Goal: Information Seeking & Learning: Get advice/opinions

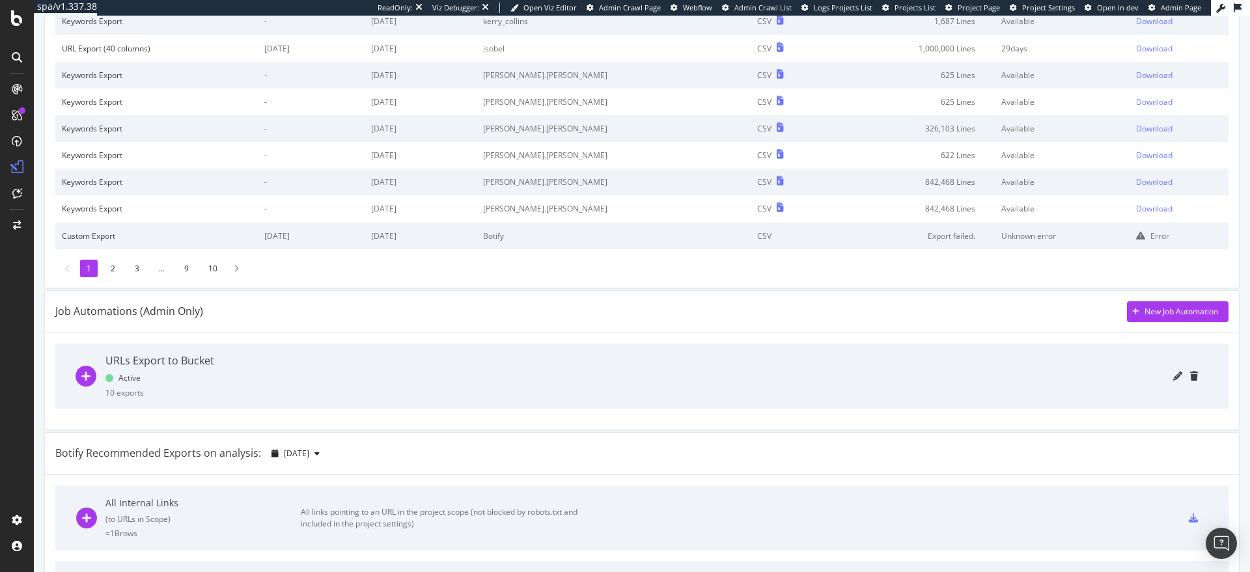
scroll to position [156, 0]
click at [86, 376] on icon "plus-circle" at bounding box center [86, 378] width 21 height 21
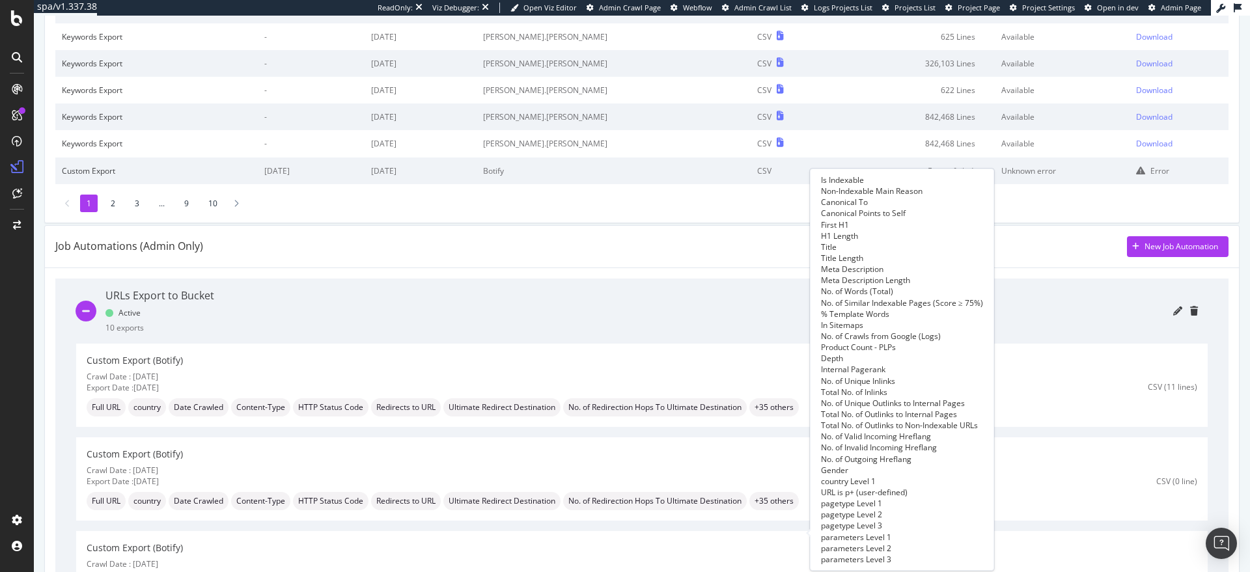
scroll to position [218, 0]
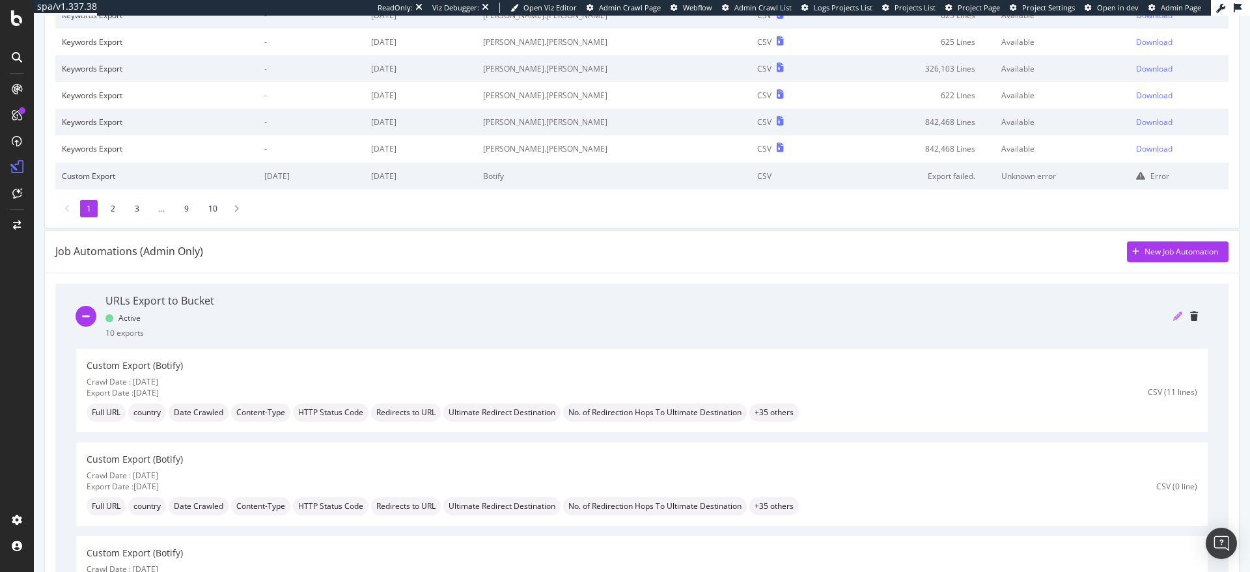
click at [1174, 316] on icon "pencil" at bounding box center [1178, 316] width 9 height 9
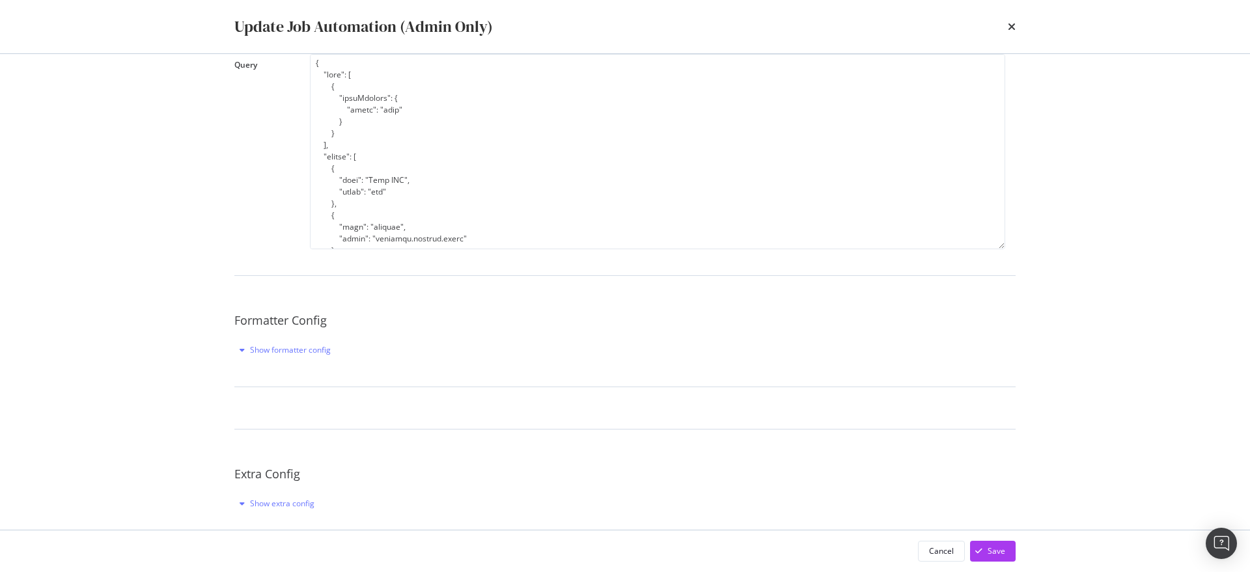
scroll to position [235, 0]
click at [1014, 27] on icon "times" at bounding box center [1012, 26] width 8 height 10
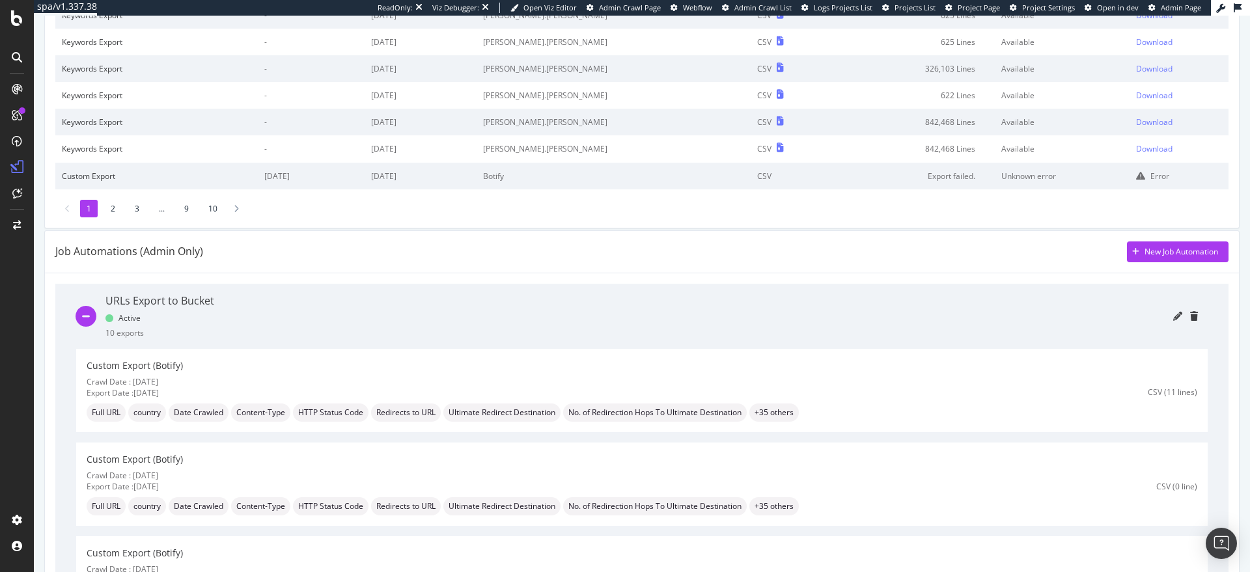
click at [761, 254] on div "Job Automations (Admin Only) New Job Automation" at bounding box center [642, 252] width 1174 height 21
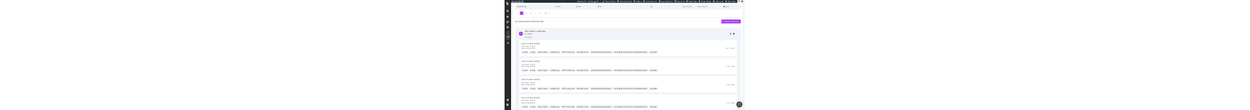
scroll to position [364, 0]
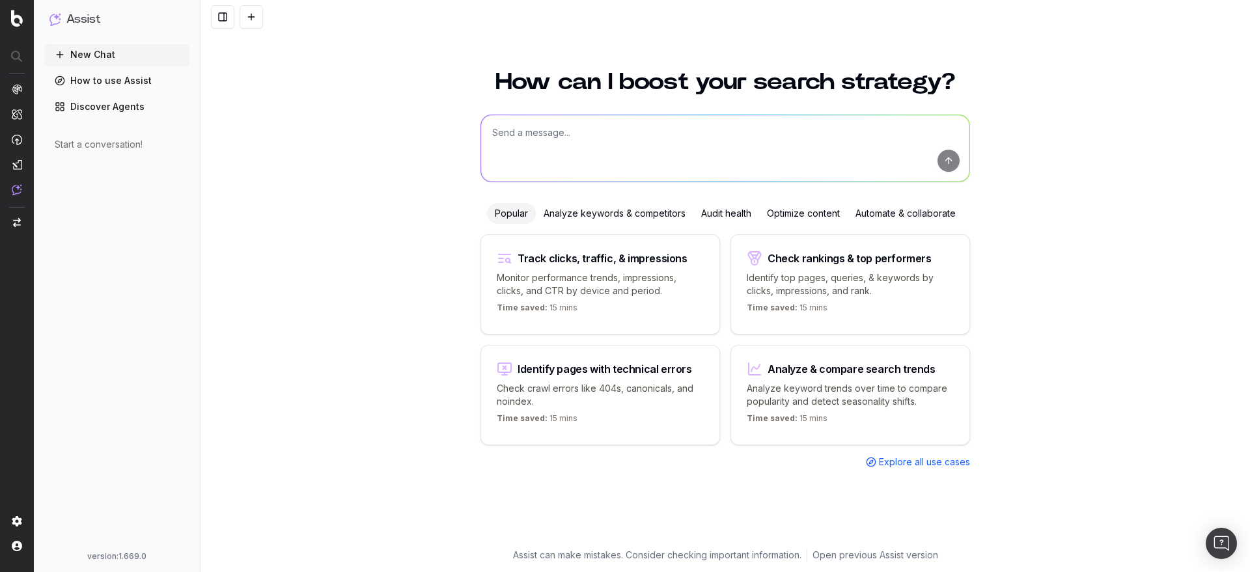
click at [561, 150] on textarea at bounding box center [725, 148] width 488 height 66
paste textarea "Full URL Country Date Crawled Content-Type HTTP Status Code Redirects to URL Ul…"
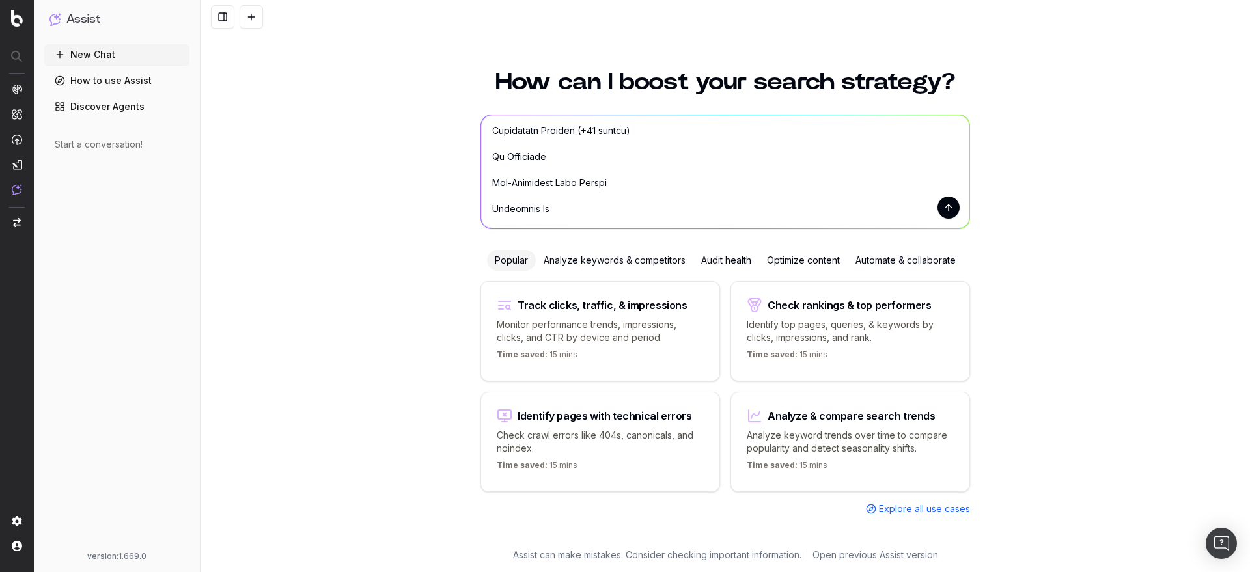
scroll to position [230, 0]
click at [639, 141] on textarea at bounding box center [725, 171] width 488 height 113
type textarea "Hey, can you show me a report with the following columns: Full URL Country Date…"
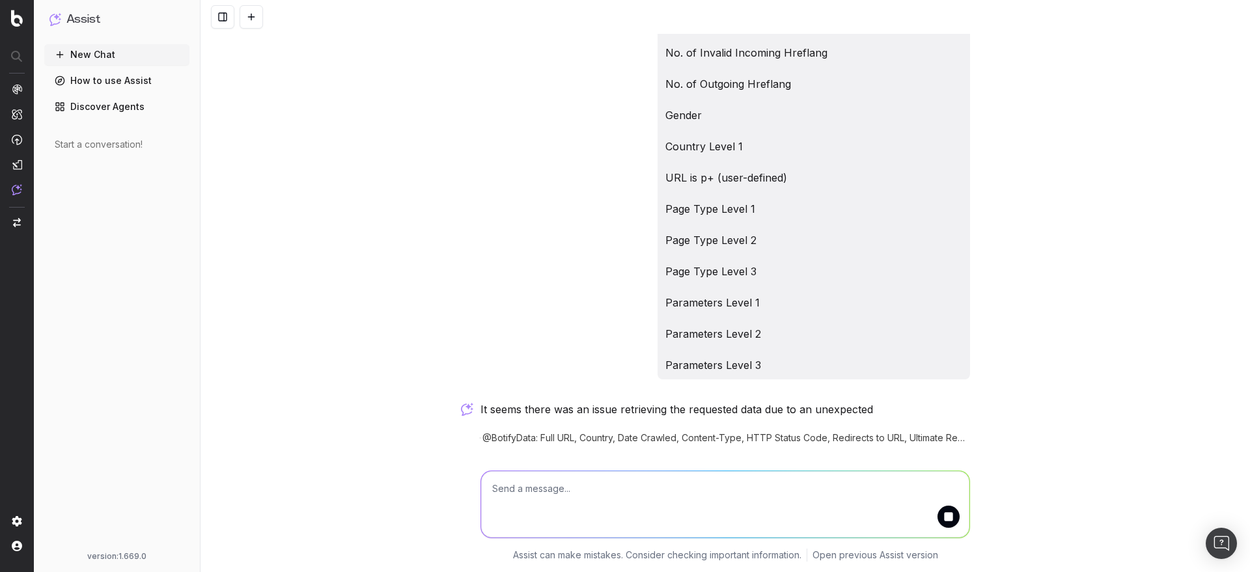
scroll to position [1045, 0]
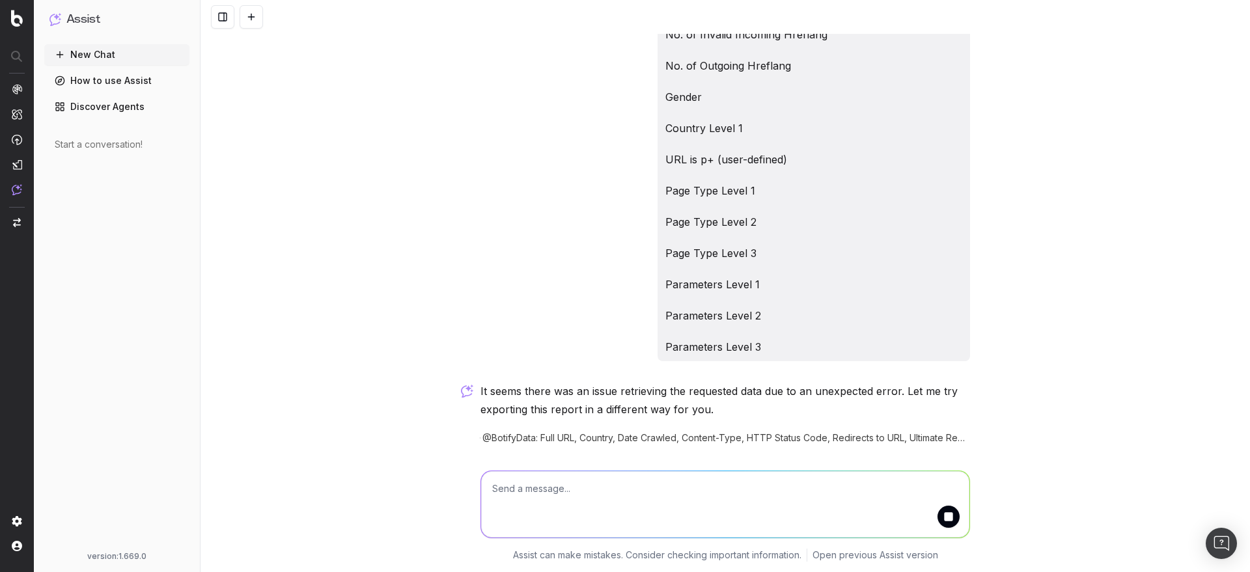
click at [613, 440] on span "@BotifyData: Full URL, Country, Date Crawled, Content-Type, HTTP Status Code, R…" at bounding box center [727, 438] width 488 height 13
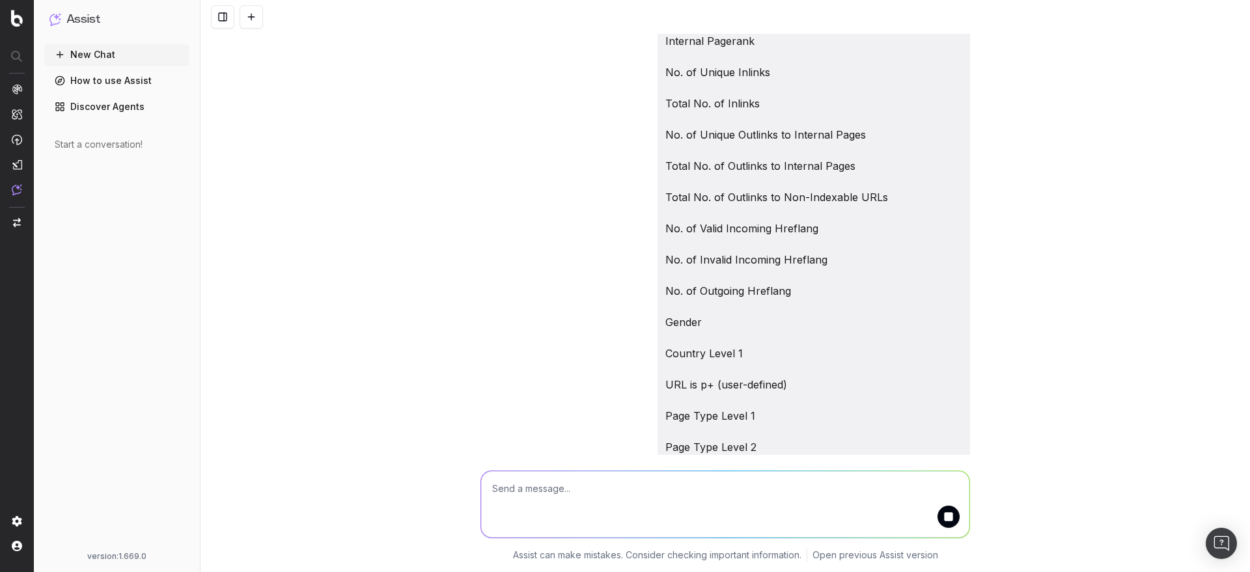
scroll to position [1058, 0]
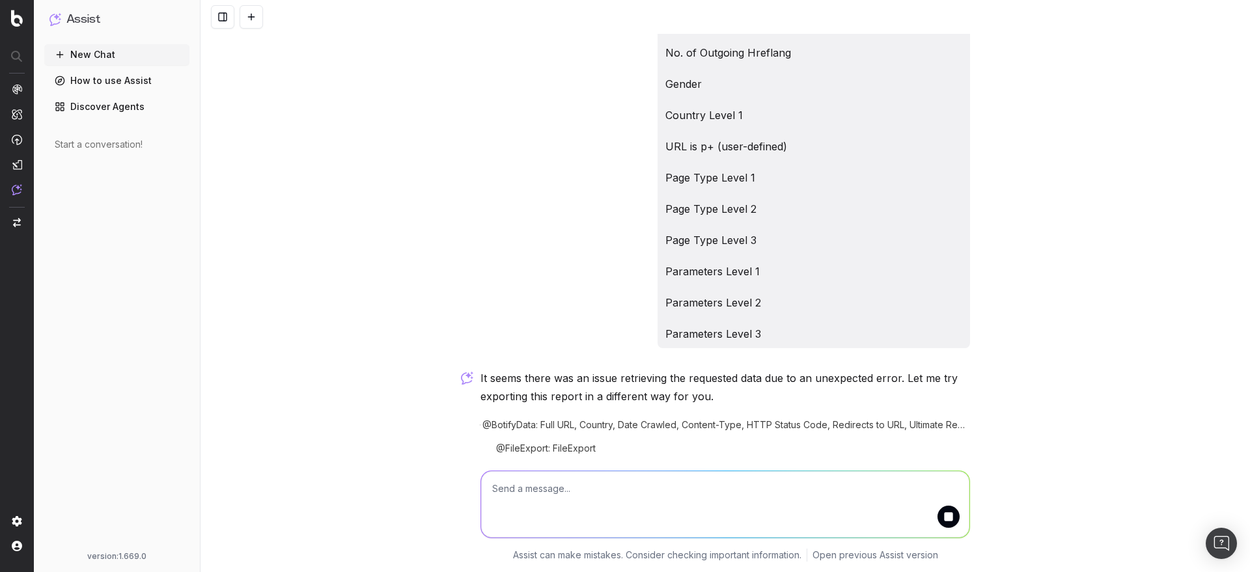
click at [585, 494] on textarea at bounding box center [725, 505] width 488 height 66
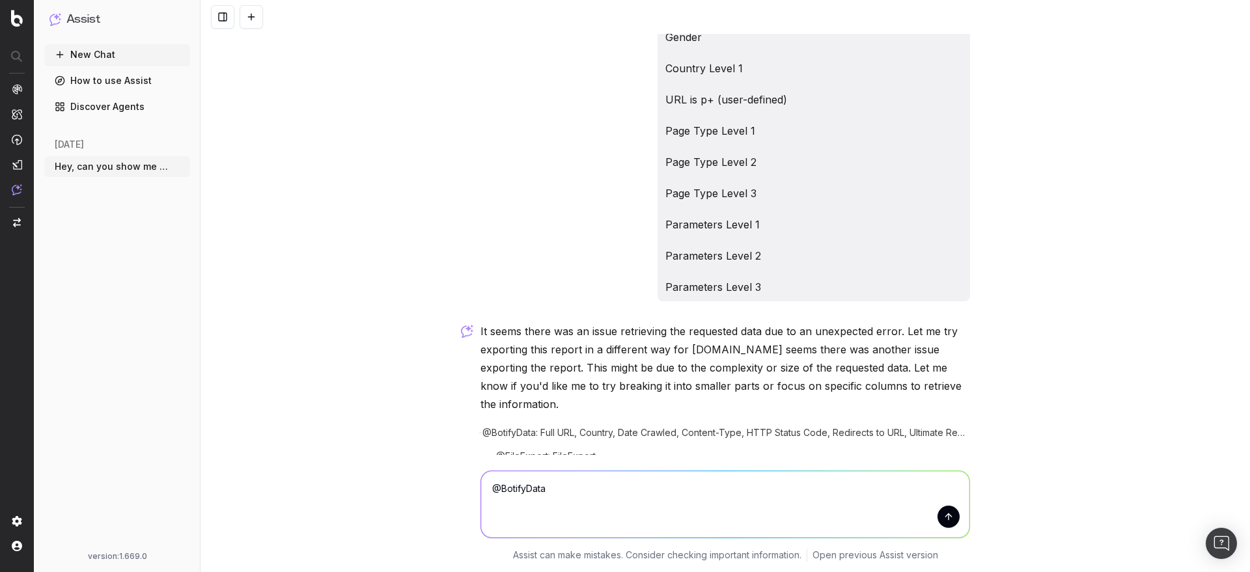
scroll to position [1149, 0]
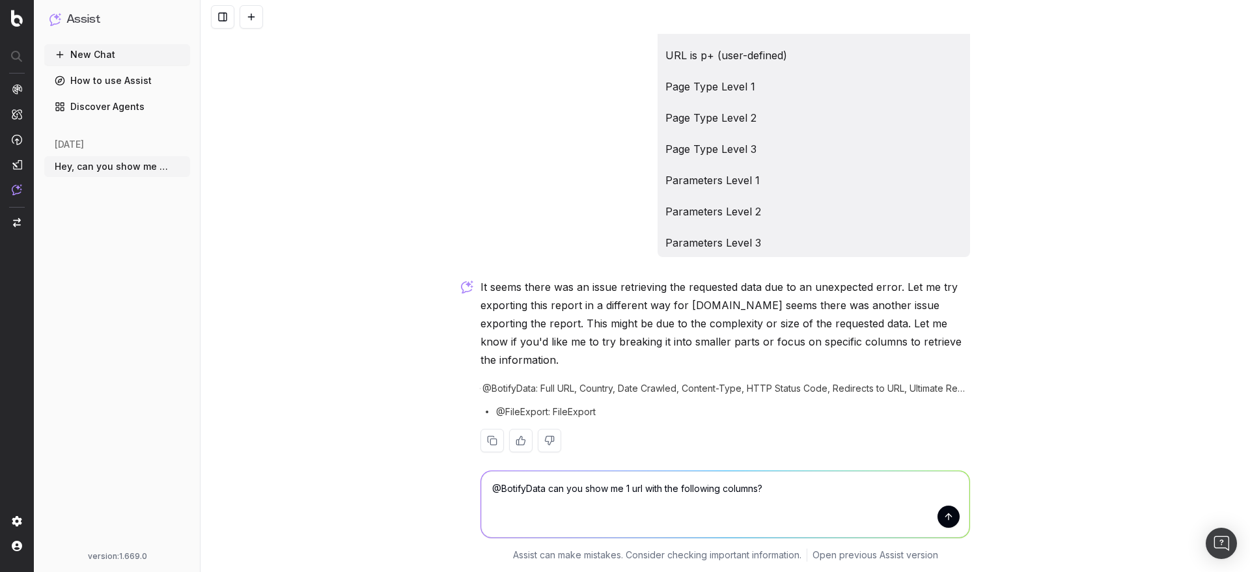
click at [583, 507] on textarea "@BotifyData can you show me 1 url with the following columns?" at bounding box center [725, 505] width 488 height 66
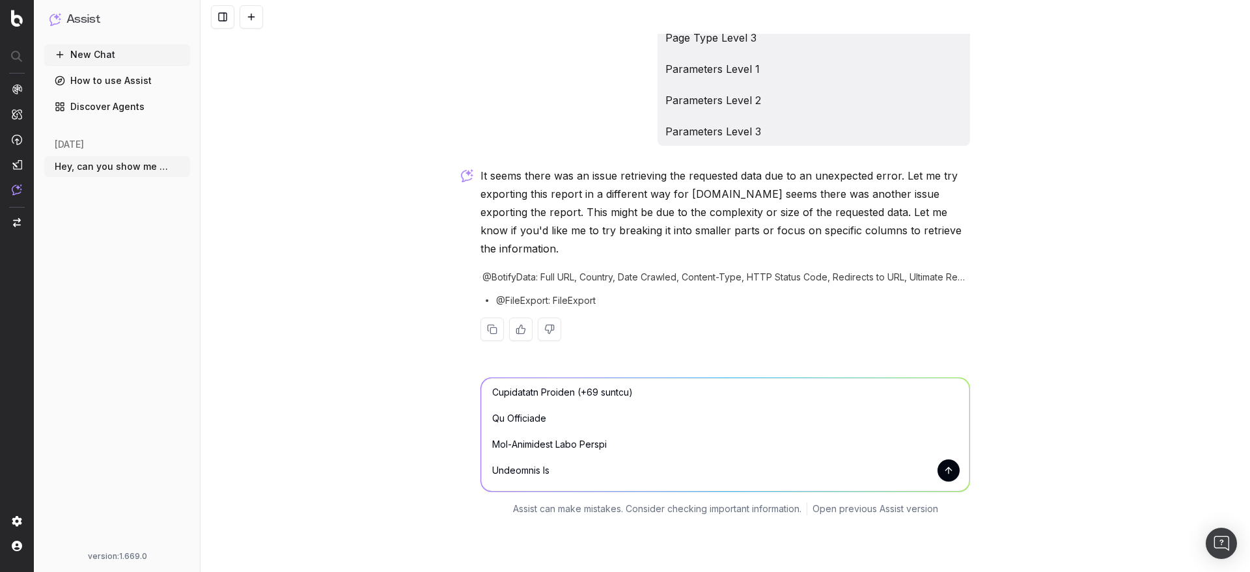
scroll to position [208, 0]
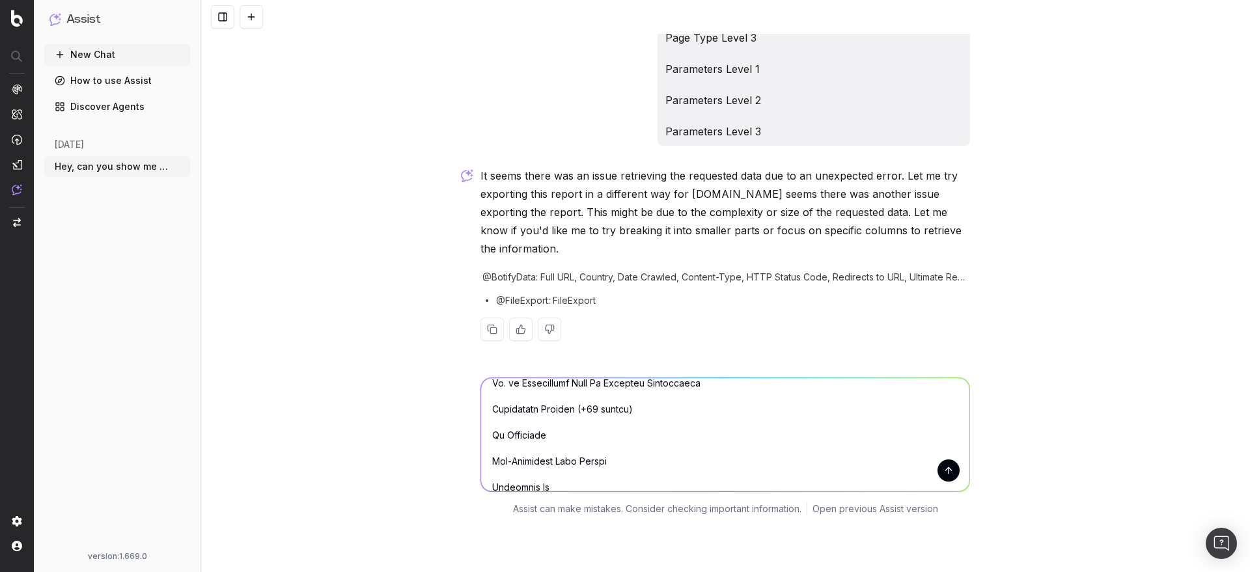
click at [596, 396] on textarea at bounding box center [725, 434] width 488 height 113
drag, startPoint x: 619, startPoint y: 377, endPoint x: 638, endPoint y: 374, distance: 19.2
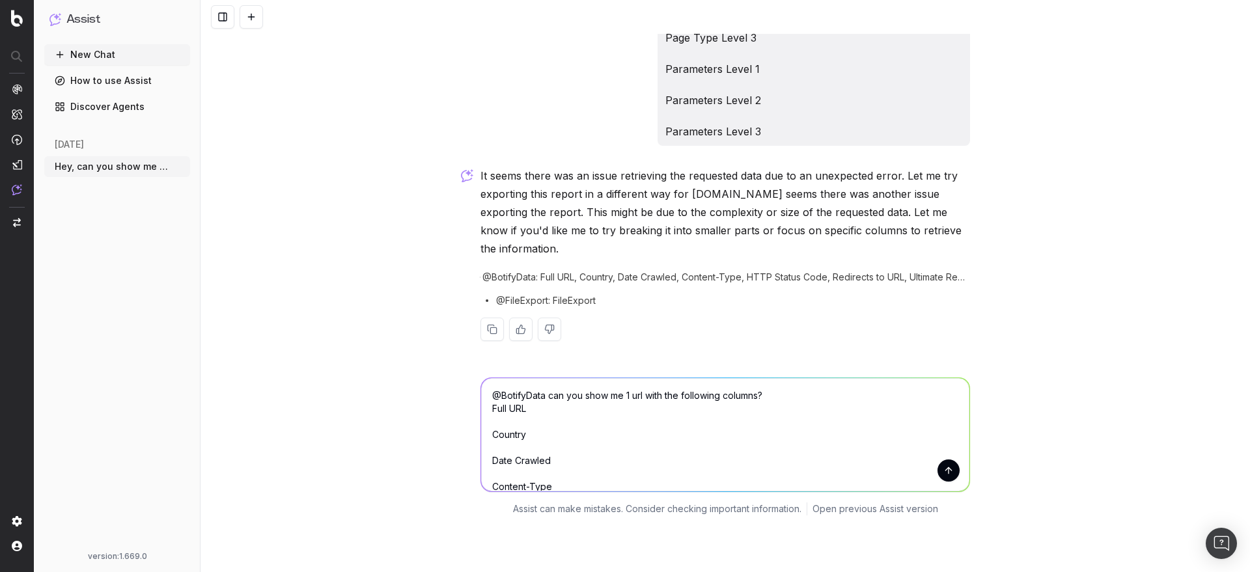
click at [638, 378] on textarea "@BotifyData can you show me 1 url with the following columns? Full URL Country …" at bounding box center [725, 434] width 488 height 113
paste textarea "https://www.asos.com/"
type textarea "@BotifyData can you show me a report for https://www.asos.com/ with the followi…"
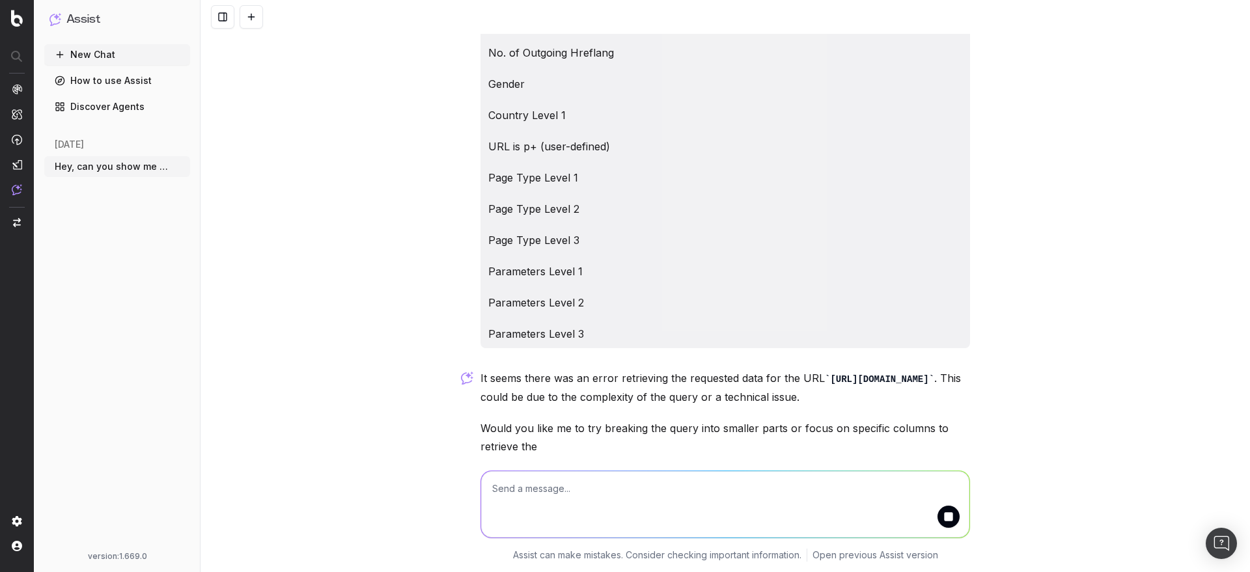
scroll to position [2697, 0]
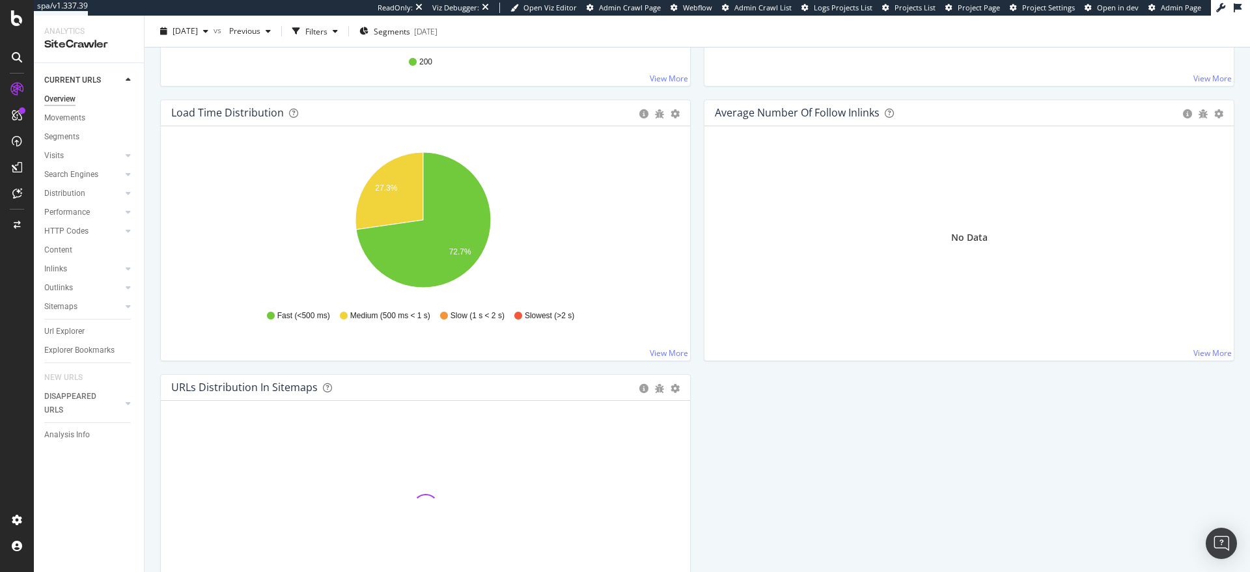
scroll to position [1021, 0]
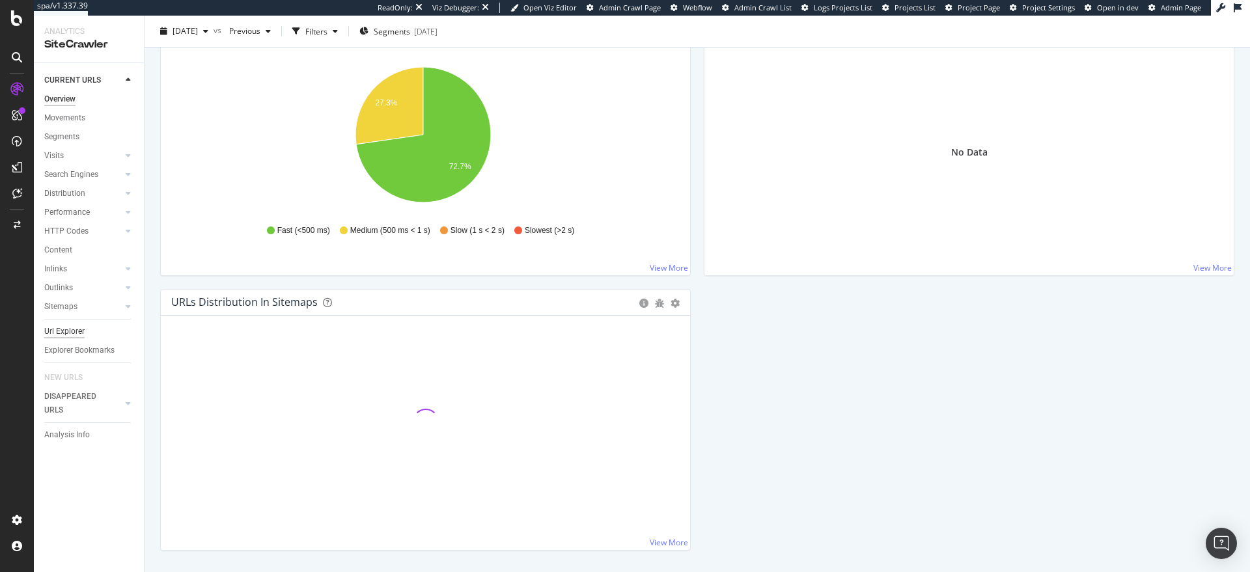
click at [76, 331] on div "Url Explorer" at bounding box center [64, 332] width 40 height 14
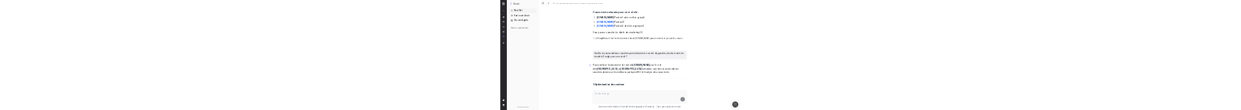
scroll to position [25, 0]
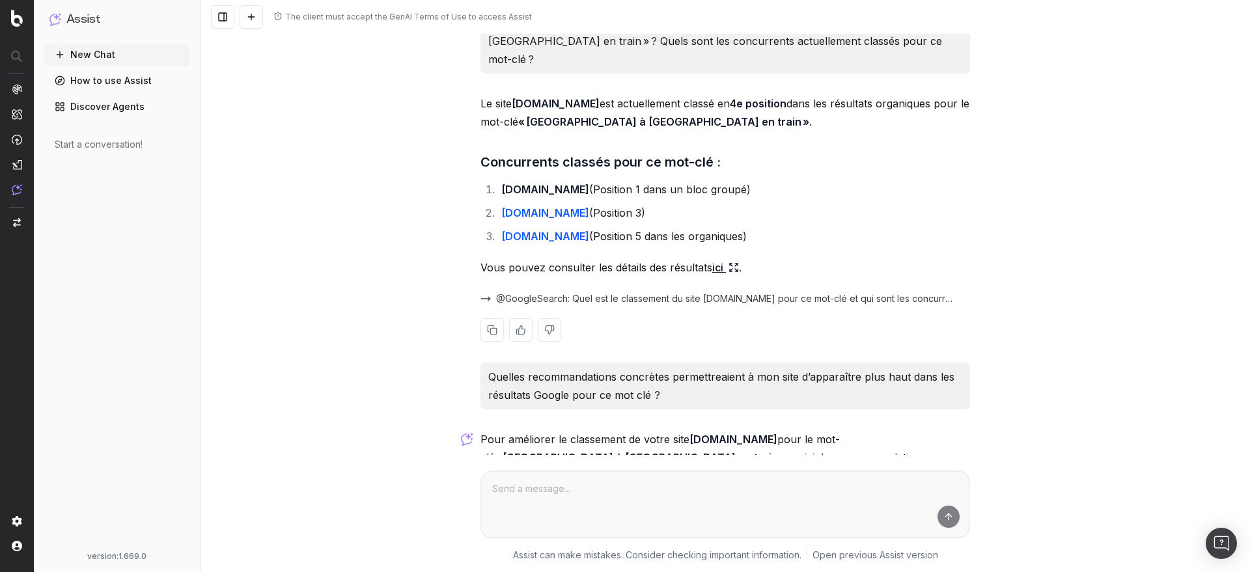
click at [720, 259] on link "ici" at bounding box center [725, 268] width 27 height 18
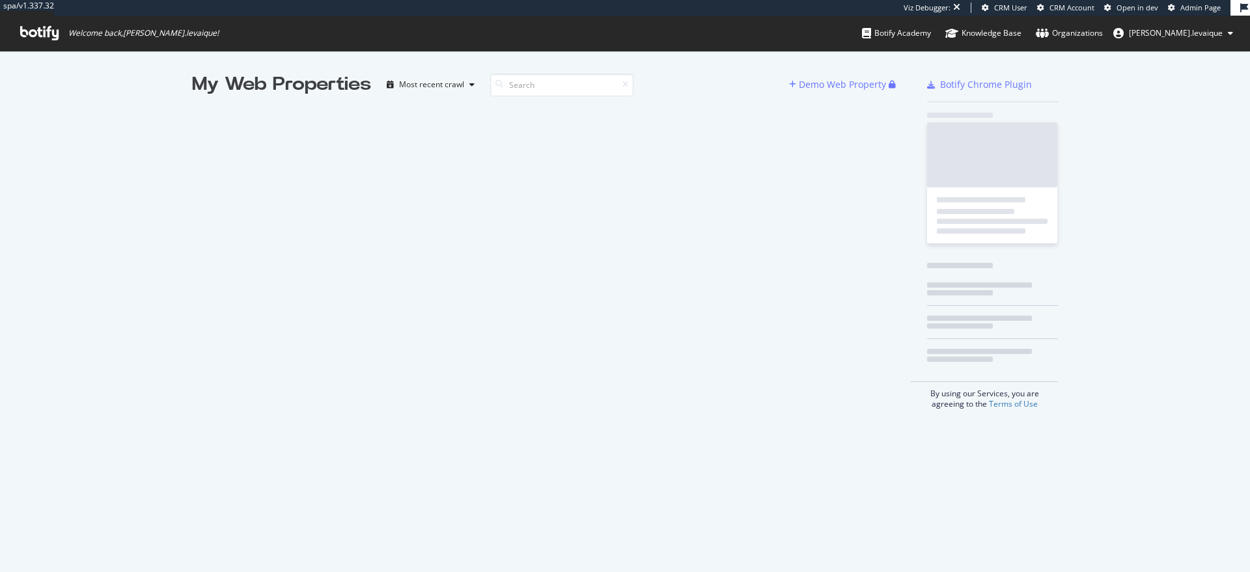
scroll to position [563, 1231]
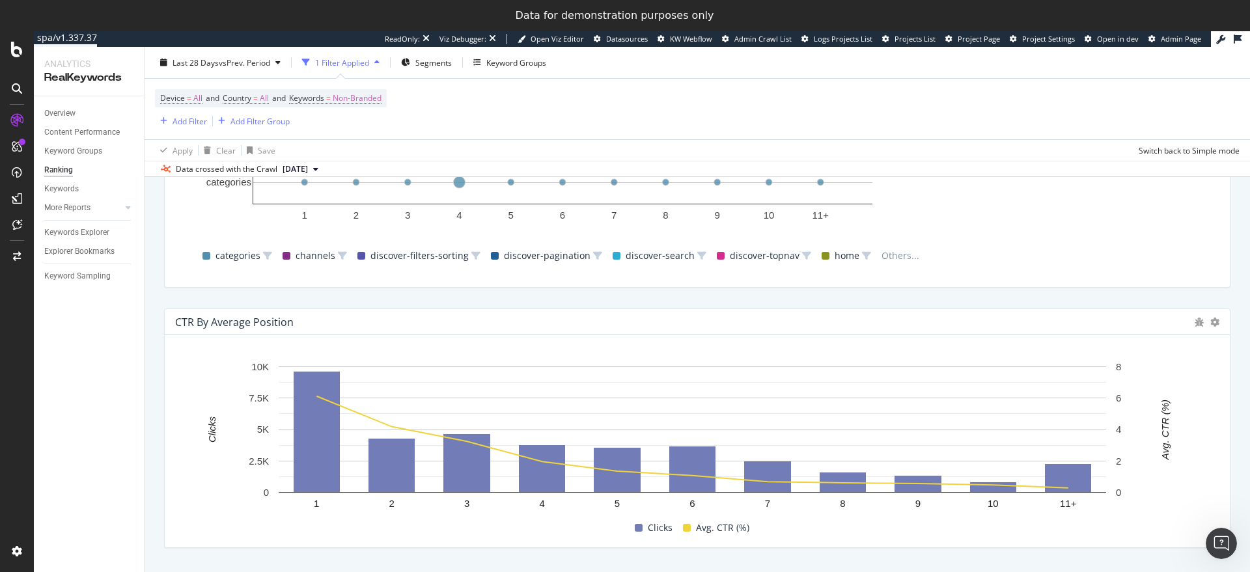
scroll to position [1265, 0]
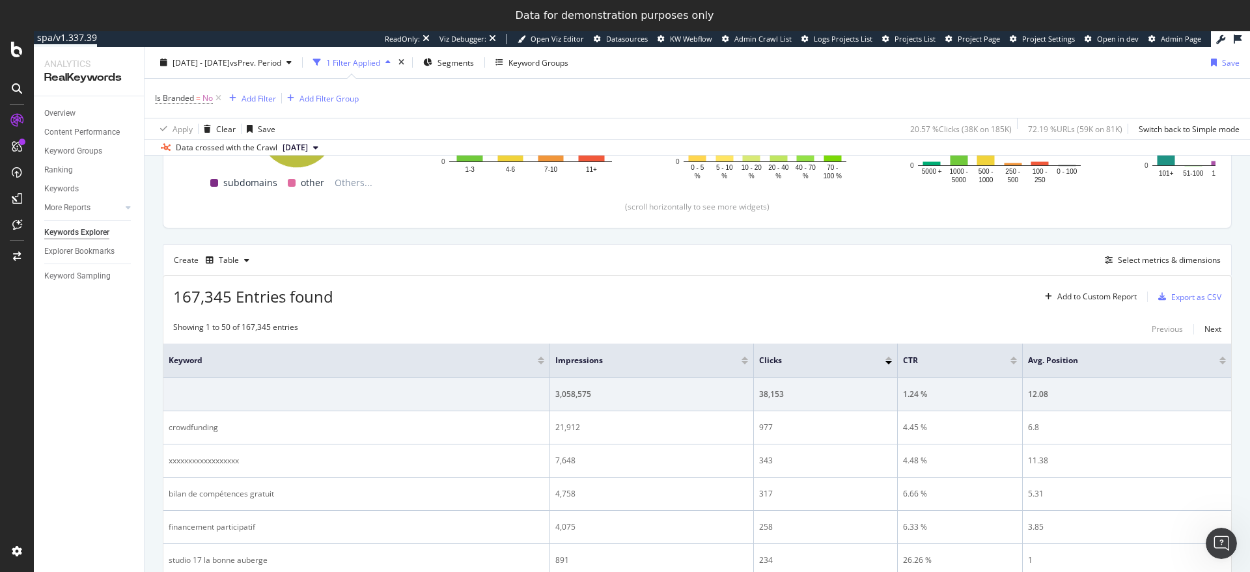
scroll to position [266, 0]
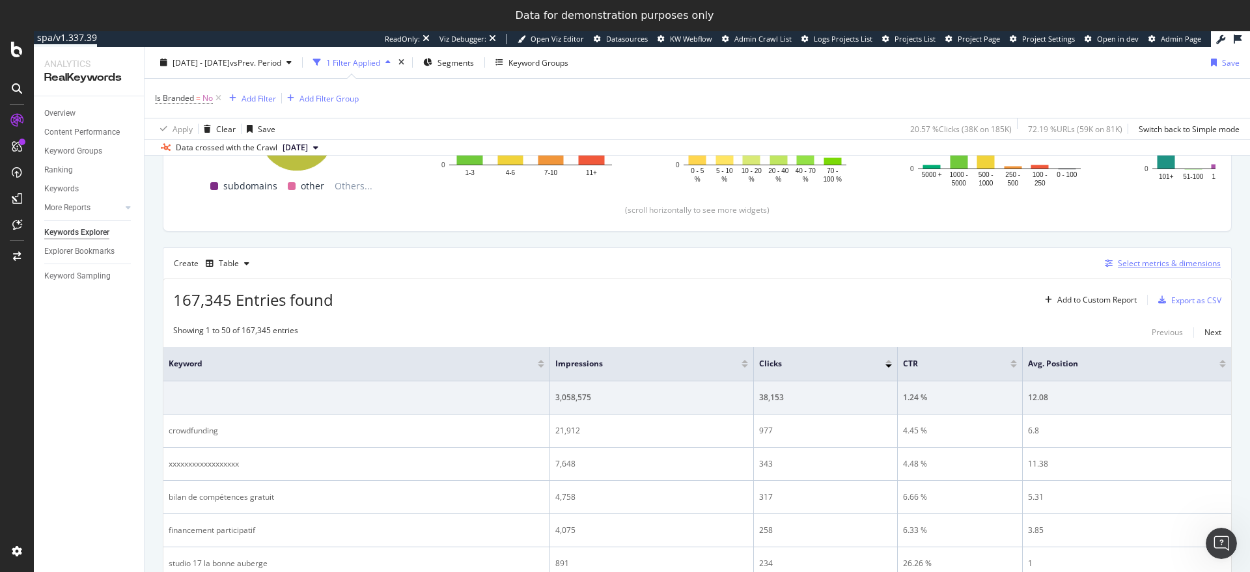
click at [1138, 268] on div "Select metrics & dimensions" at bounding box center [1169, 263] width 103 height 11
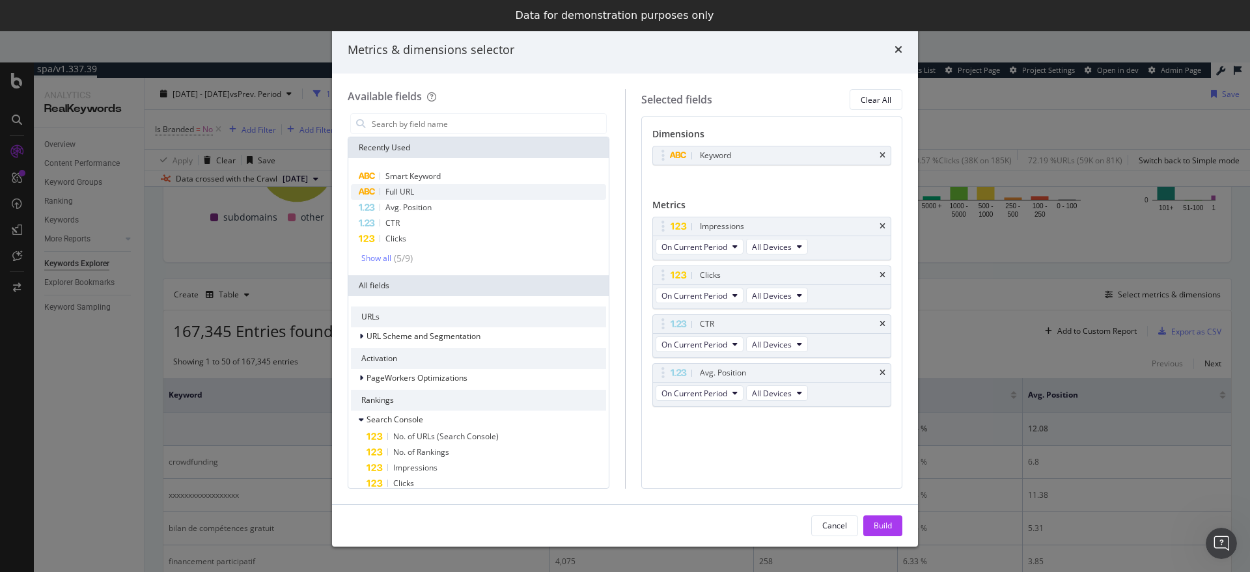
click at [443, 191] on div "Full URL" at bounding box center [478, 192] width 255 height 16
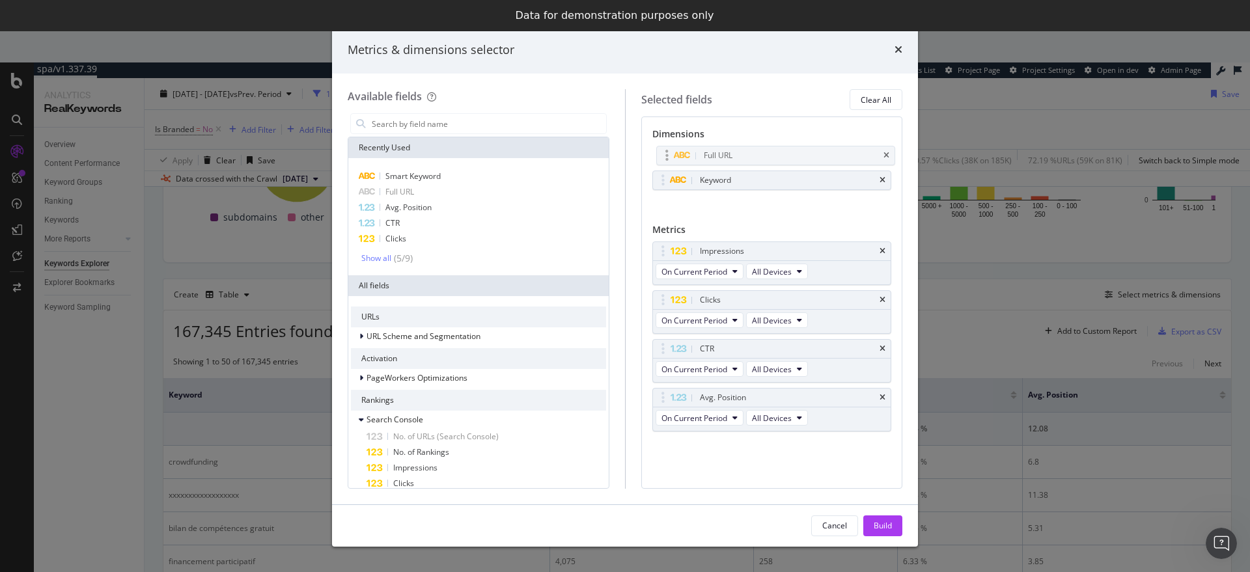
drag, startPoint x: 660, startPoint y: 175, endPoint x: 664, endPoint y: 149, distance: 26.3
click at [664, 149] on body "spa/v1.337.39 ReadOnly: Viz Debugger: Open Viz Editor Datasources KW Webflow Ad…" at bounding box center [625, 301] width 1250 height 541
click at [883, 526] on div "Build" at bounding box center [883, 525] width 18 height 11
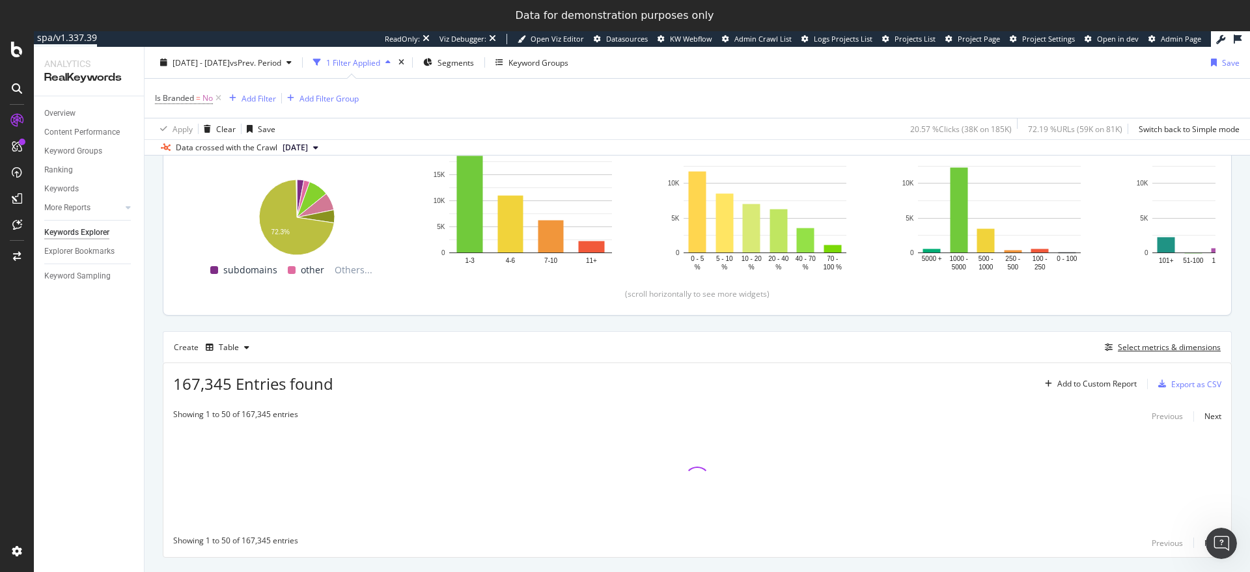
scroll to position [182, 0]
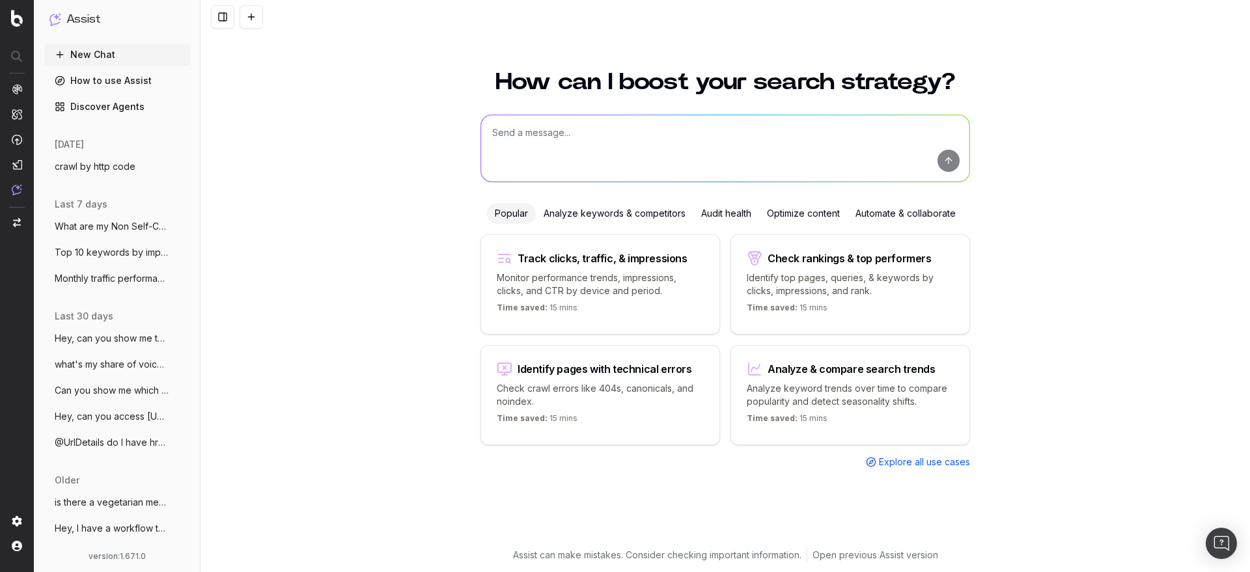
click at [500, 137] on textarea at bounding box center [725, 148] width 488 height 66
type textarea "Show the 3 keywords with the highest clicks for each hotel url"
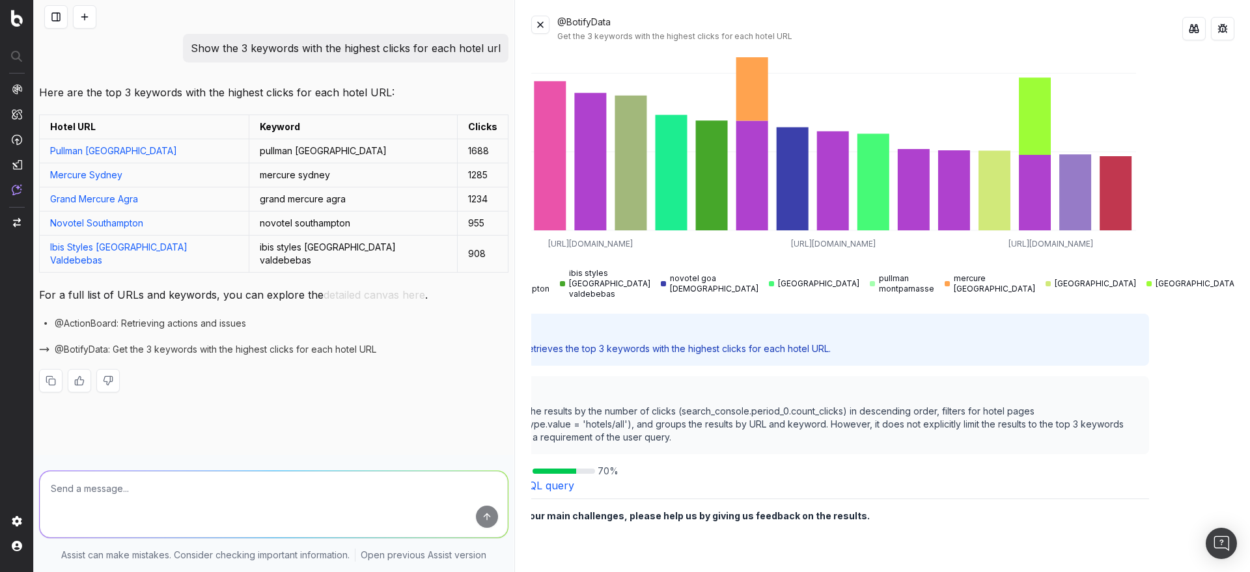
scroll to position [178, 0]
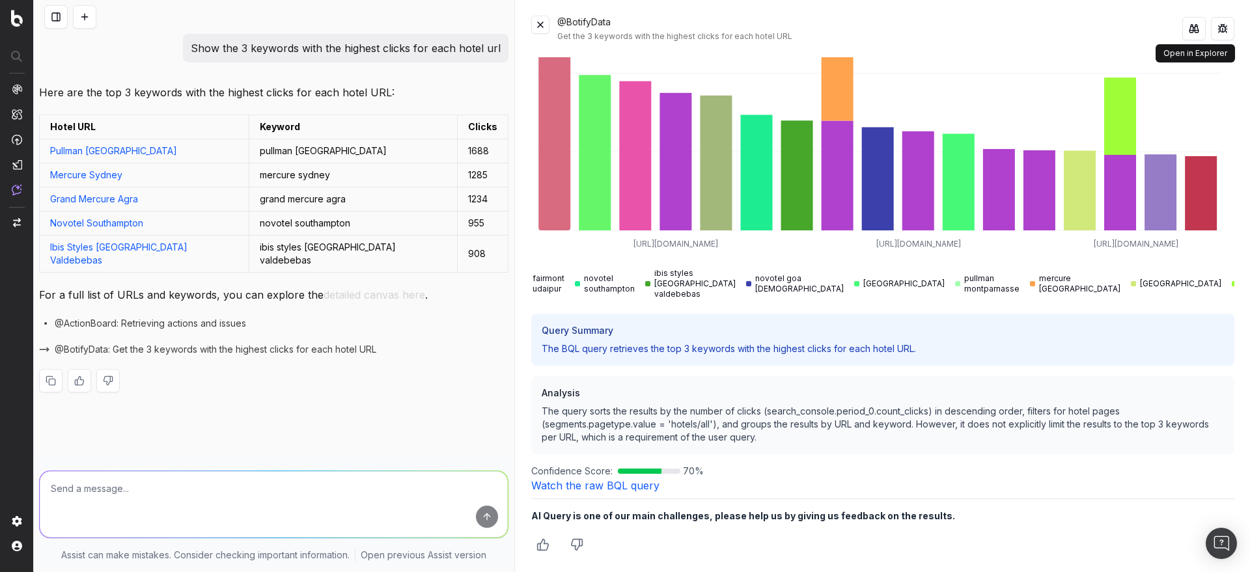
click at [1192, 26] on button at bounding box center [1194, 28] width 23 height 23
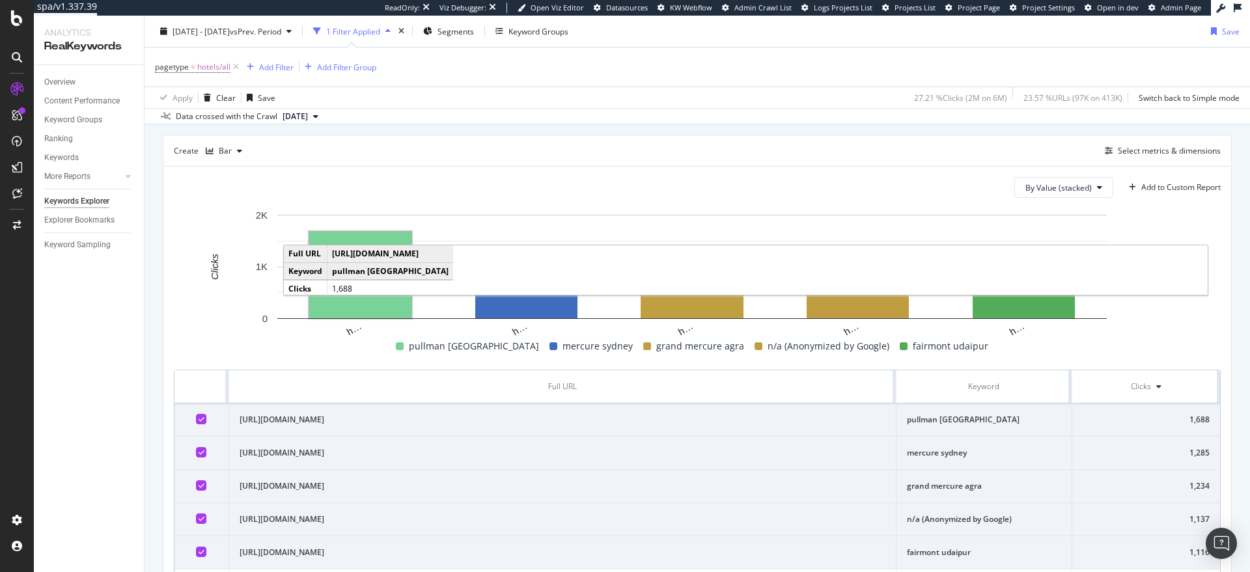
scroll to position [291, 0]
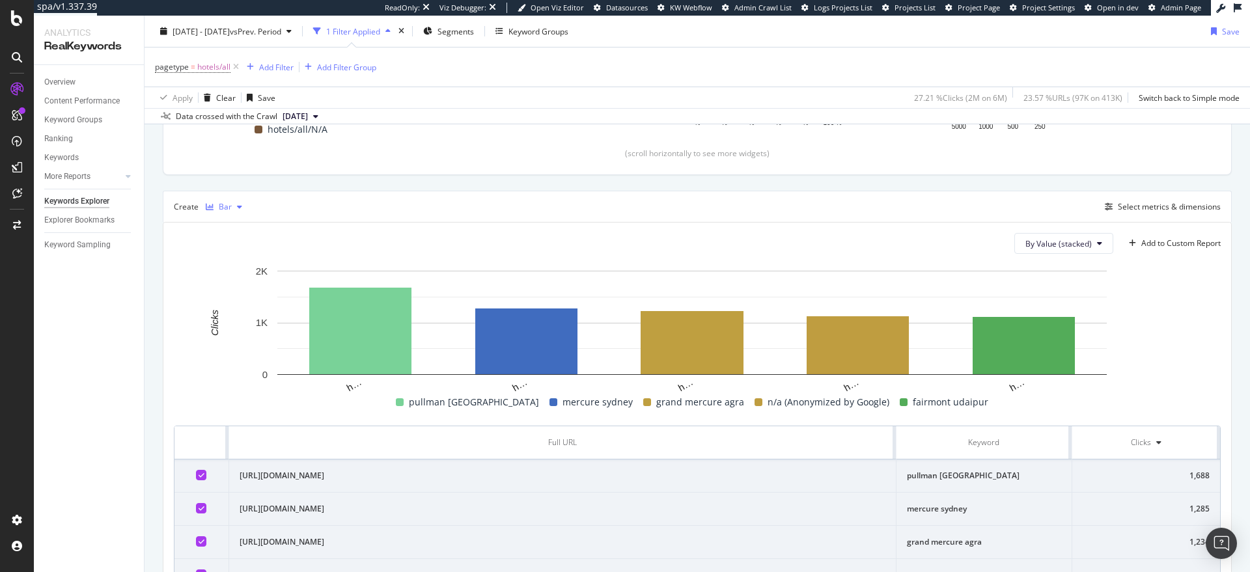
click at [225, 209] on div "Bar" at bounding box center [225, 207] width 13 height 8
click at [245, 232] on div "Table" at bounding box center [242, 228] width 20 height 11
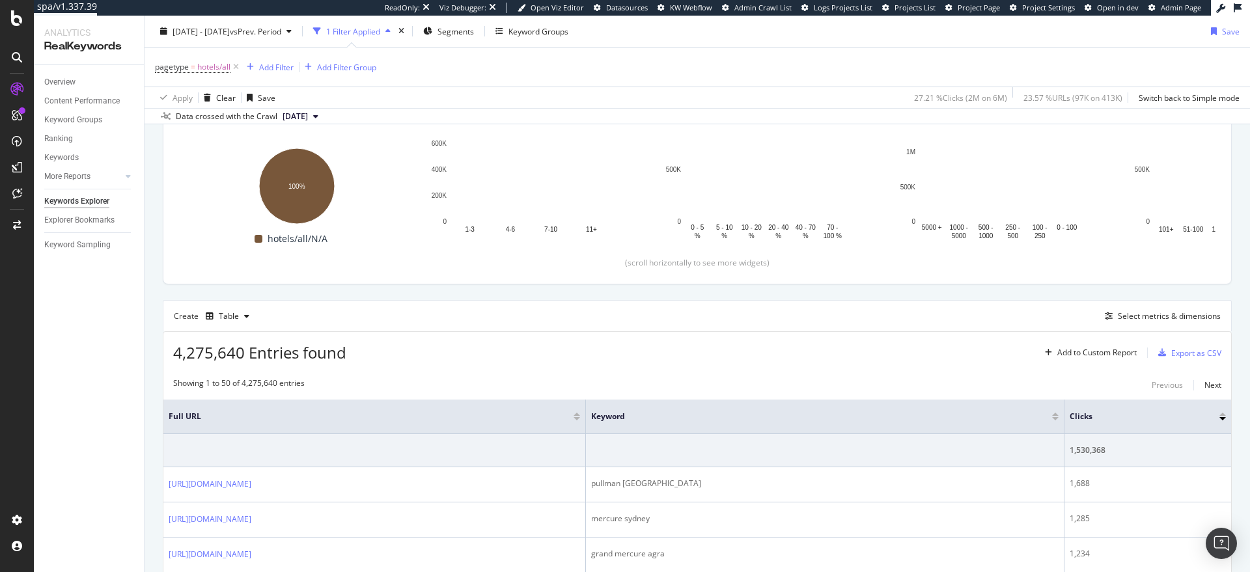
scroll to position [291, 0]
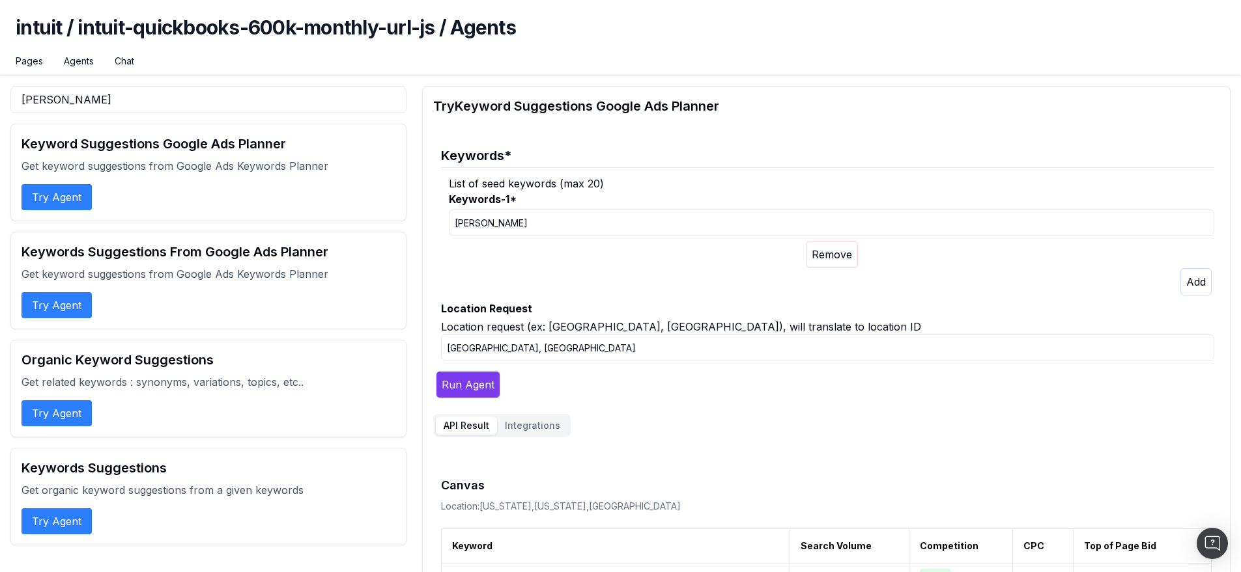
click at [511, 104] on h2 "Try Keyword Suggestions Google Ads Planner" at bounding box center [826, 106] width 786 height 18
click at [531, 113] on h2 "Try Keyword Suggestions Google Ads Planner" at bounding box center [826, 106] width 786 height 18
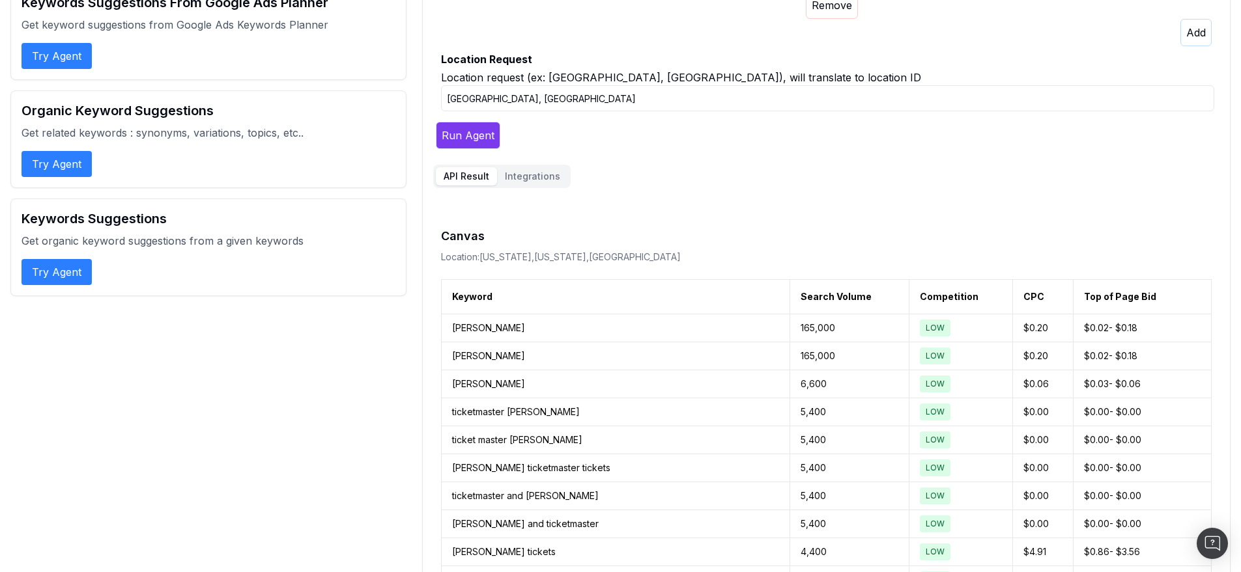
scroll to position [279, 0]
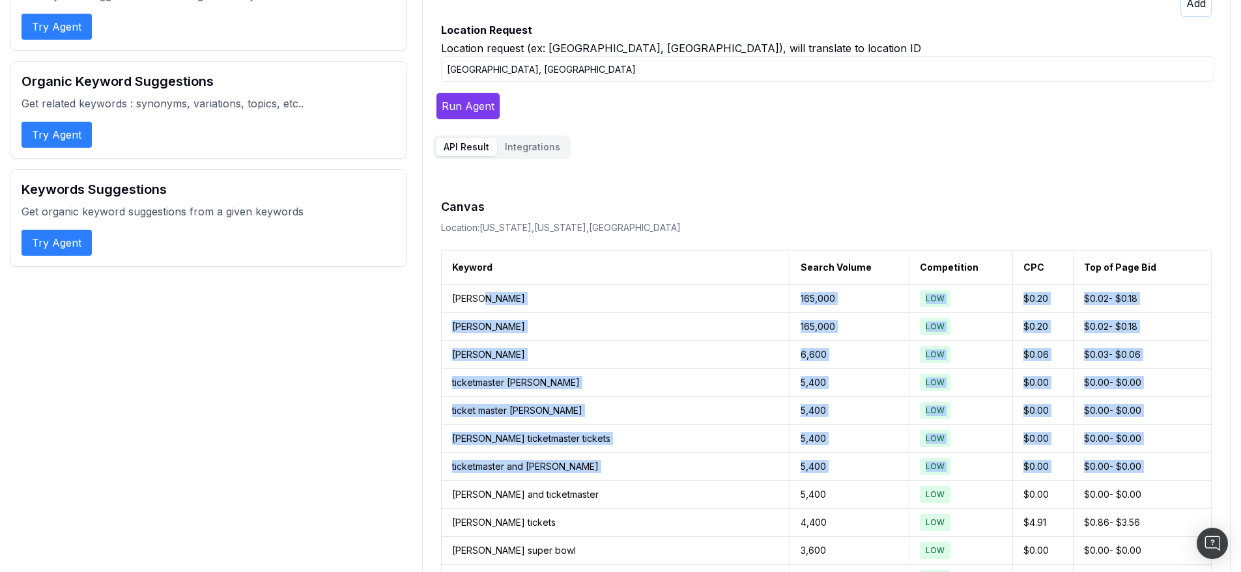
drag, startPoint x: 475, startPoint y: 293, endPoint x: 535, endPoint y: 481, distance: 197.1
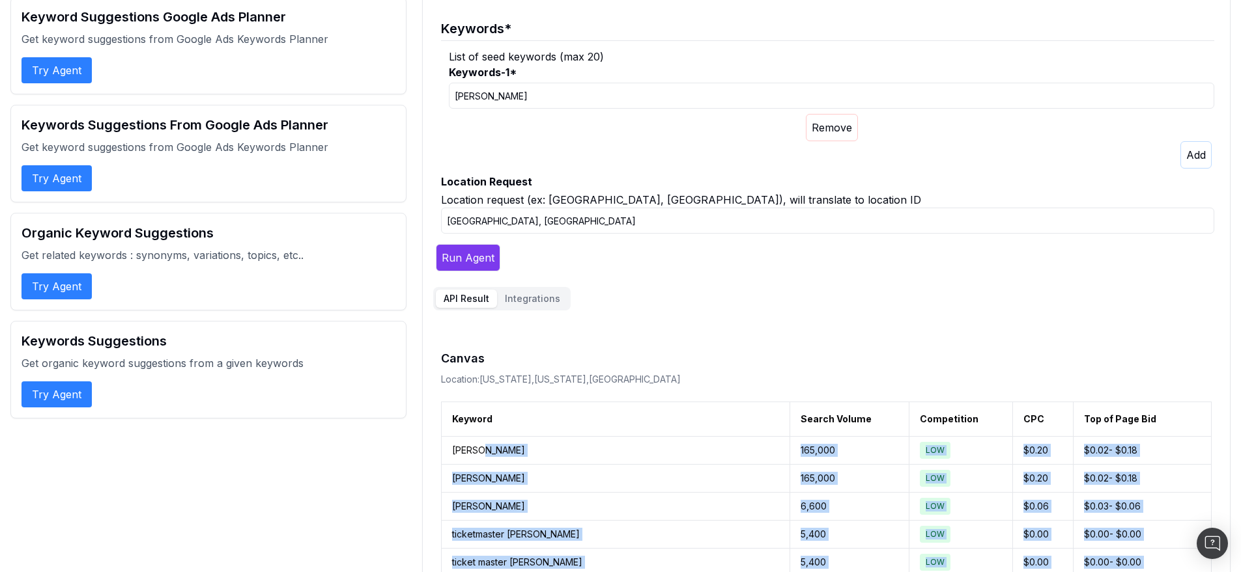
scroll to position [0, 0]
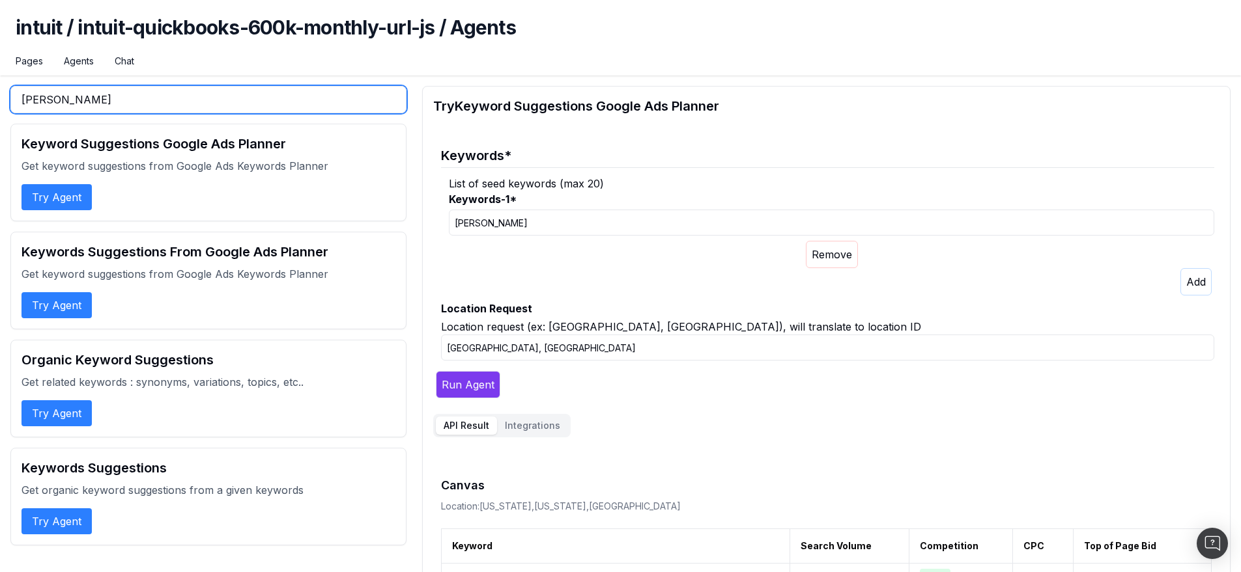
click at [76, 93] on input "sugg" at bounding box center [208, 99] width 396 height 27
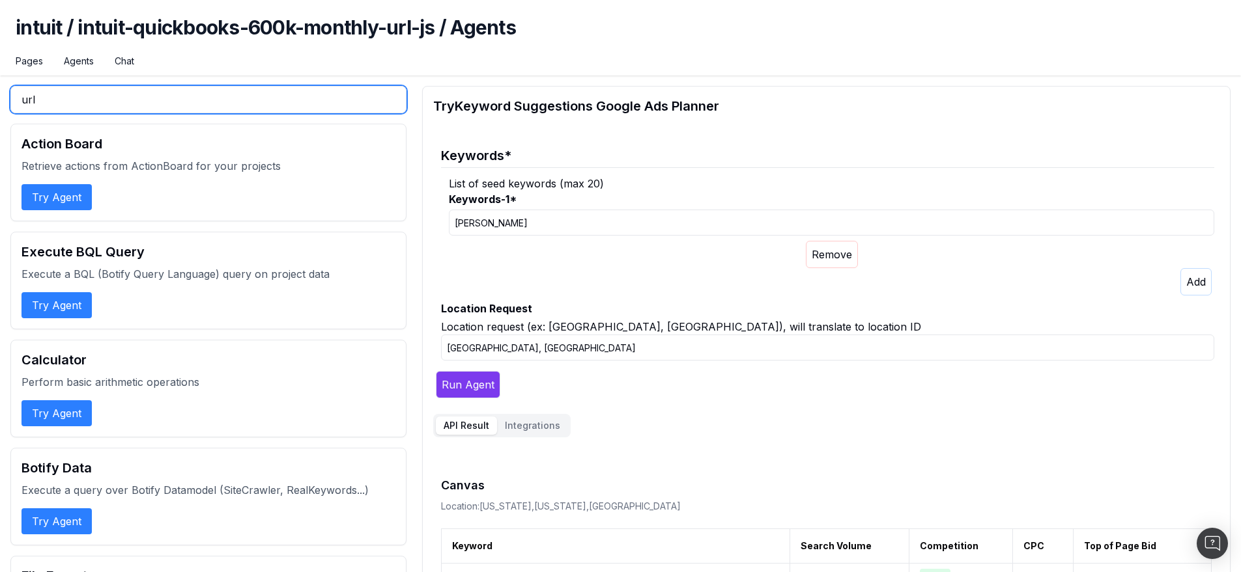
type input "url"
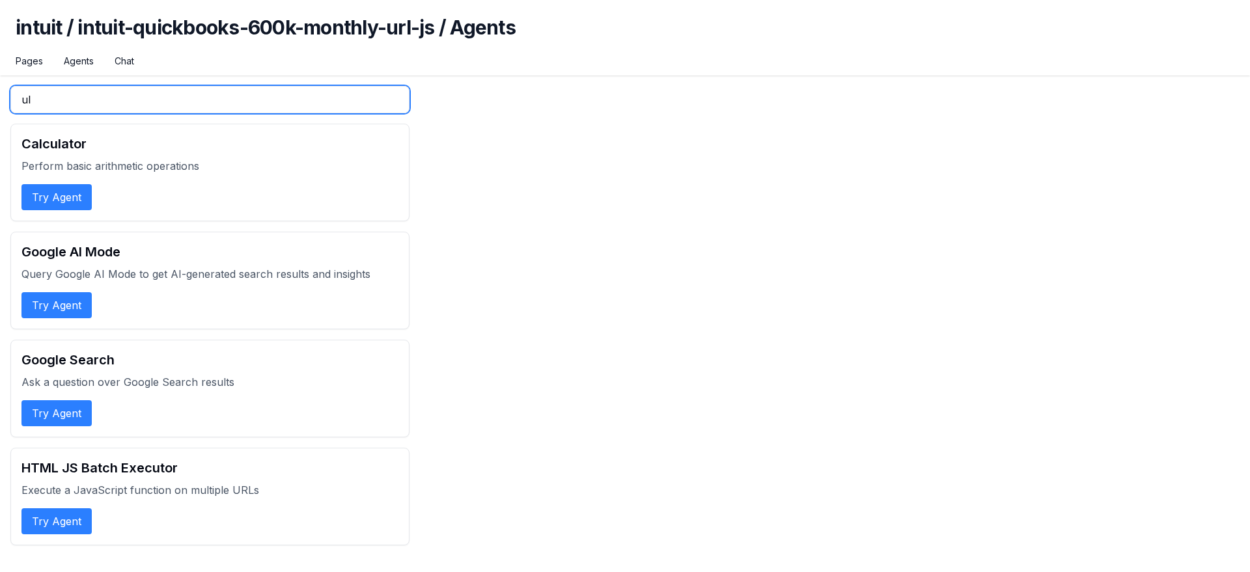
click at [114, 102] on input "ul" at bounding box center [209, 99] width 399 height 27
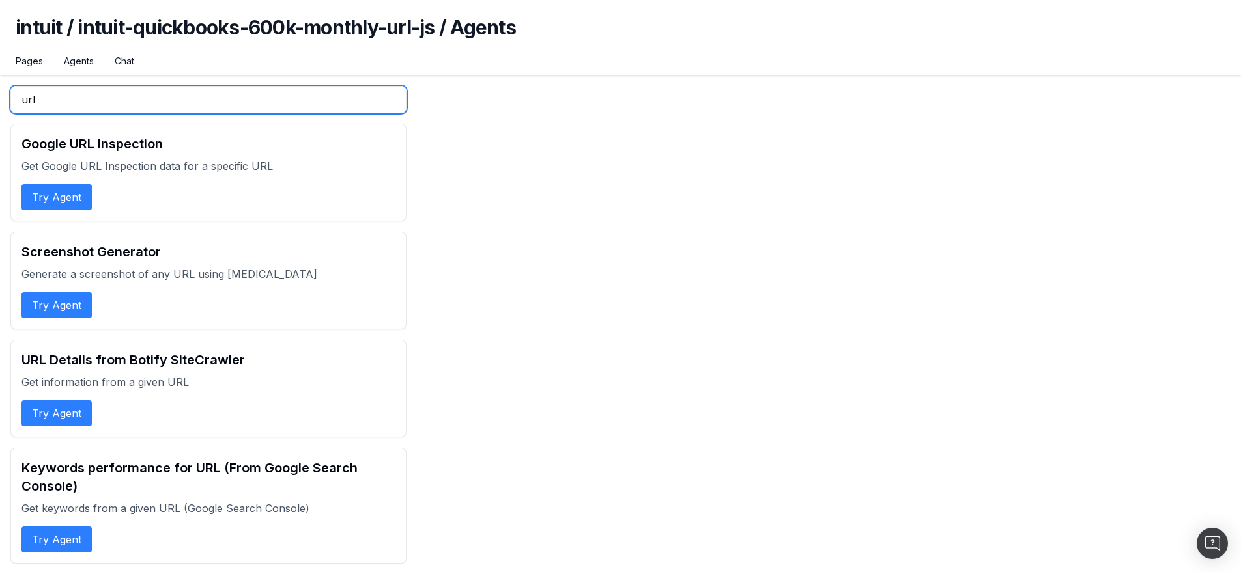
scroll to position [2, 0]
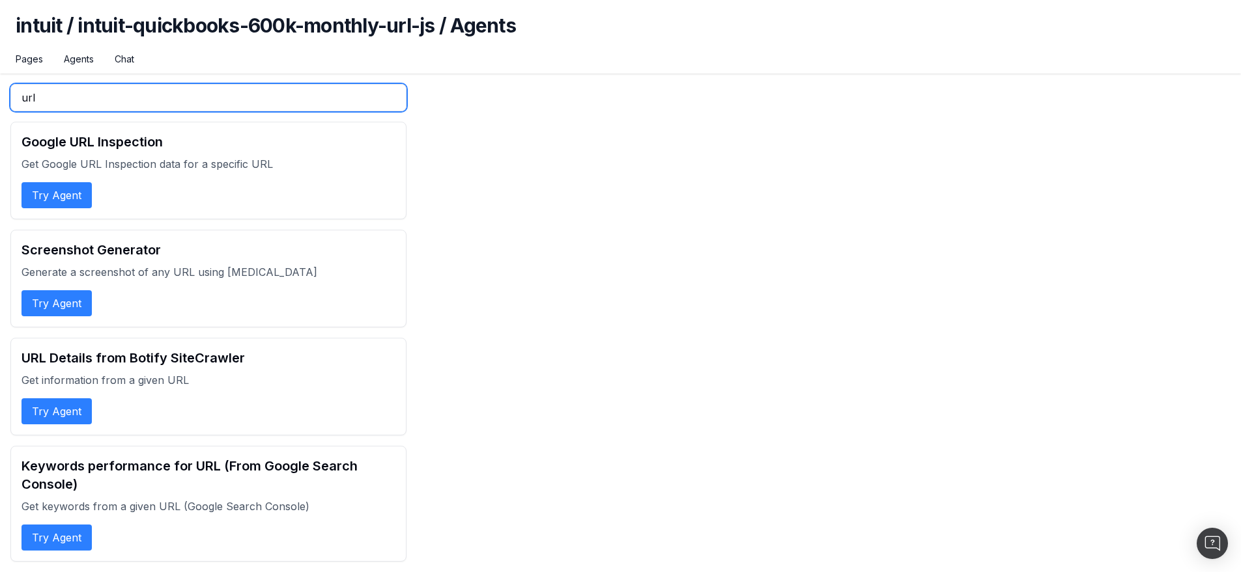
click at [27, 101] on input "url" at bounding box center [208, 97] width 396 height 27
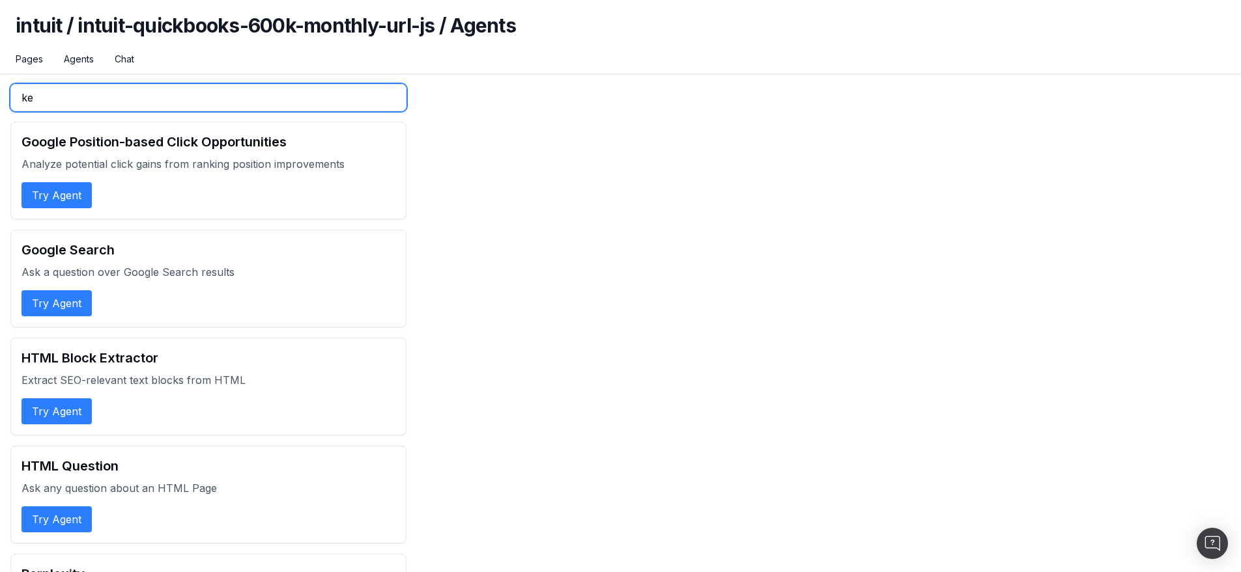
scroll to position [0, 0]
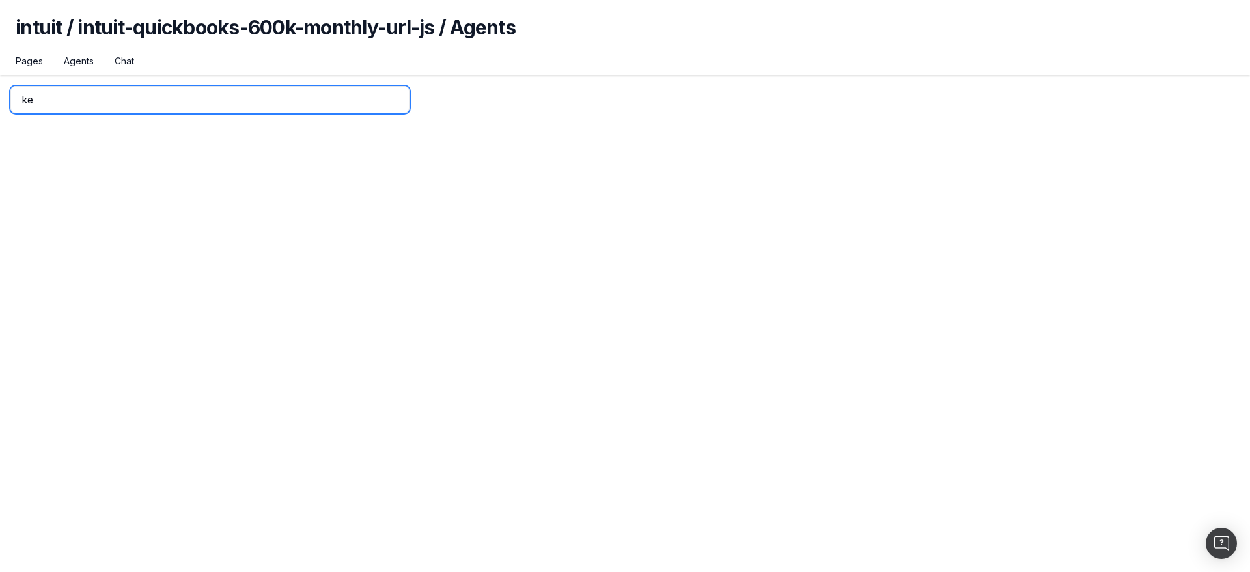
type input "k"
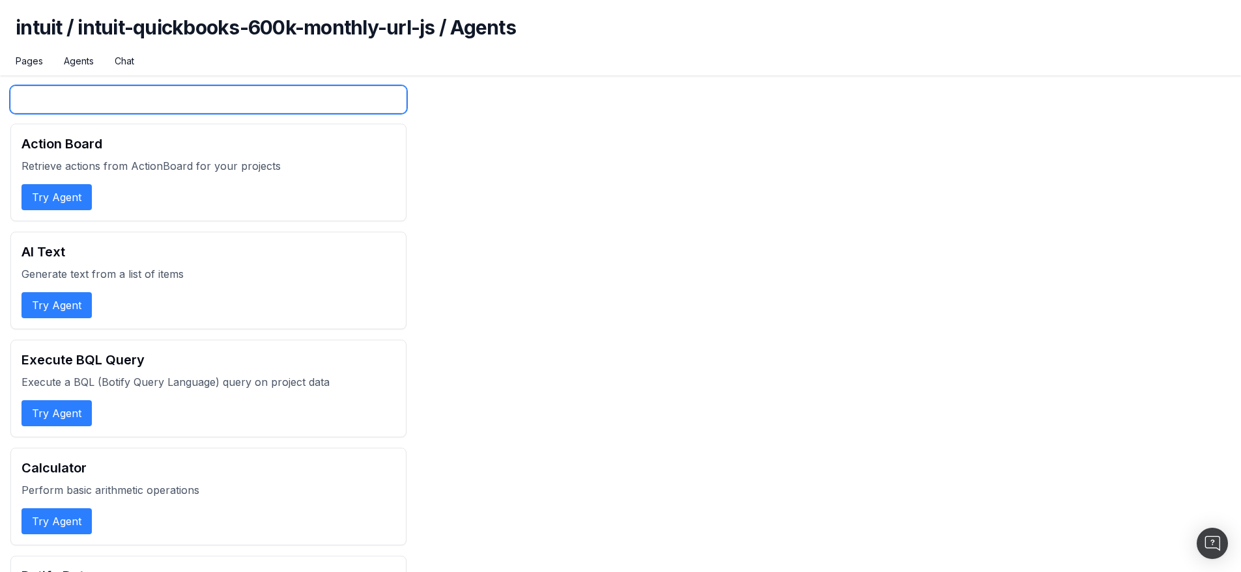
click at [48, 96] on input "text" at bounding box center [208, 99] width 396 height 27
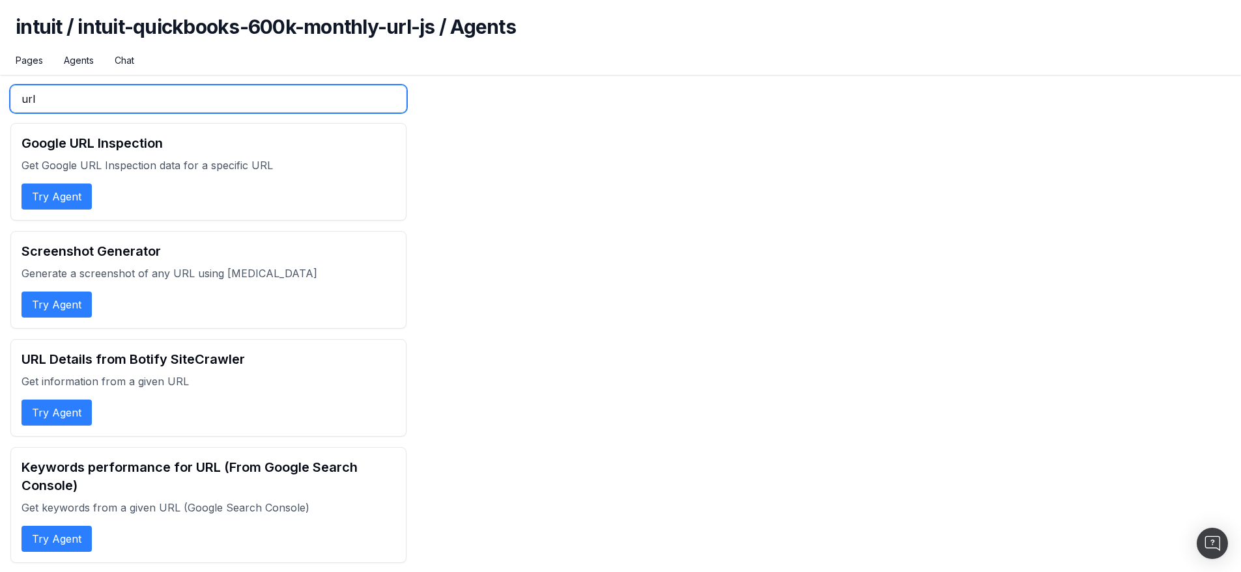
scroll to position [2, 0]
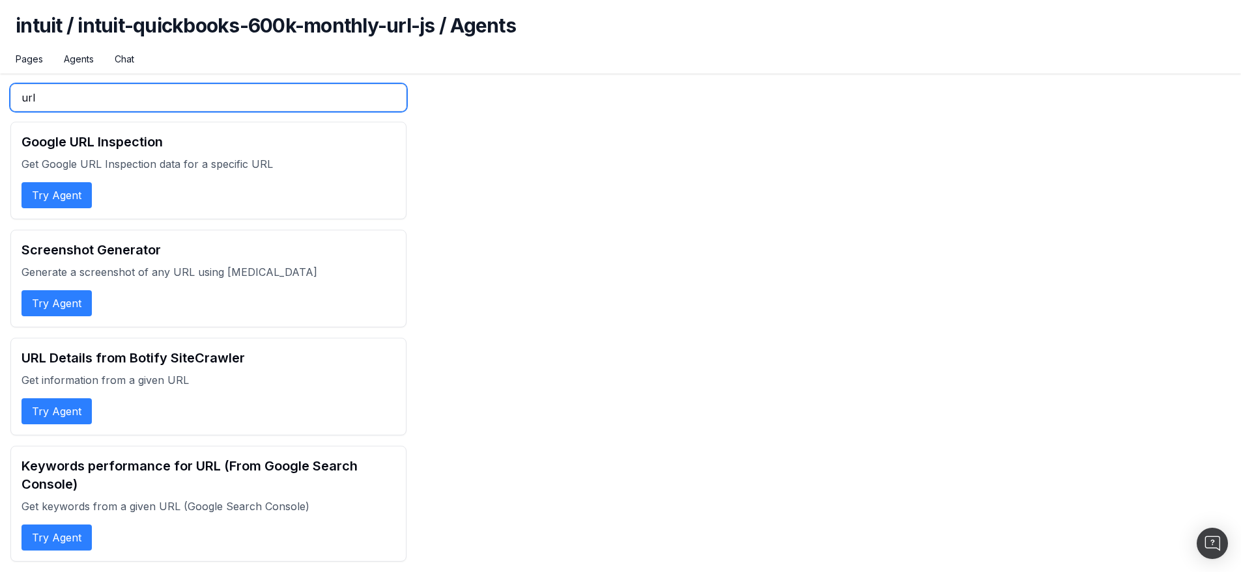
type input "url"
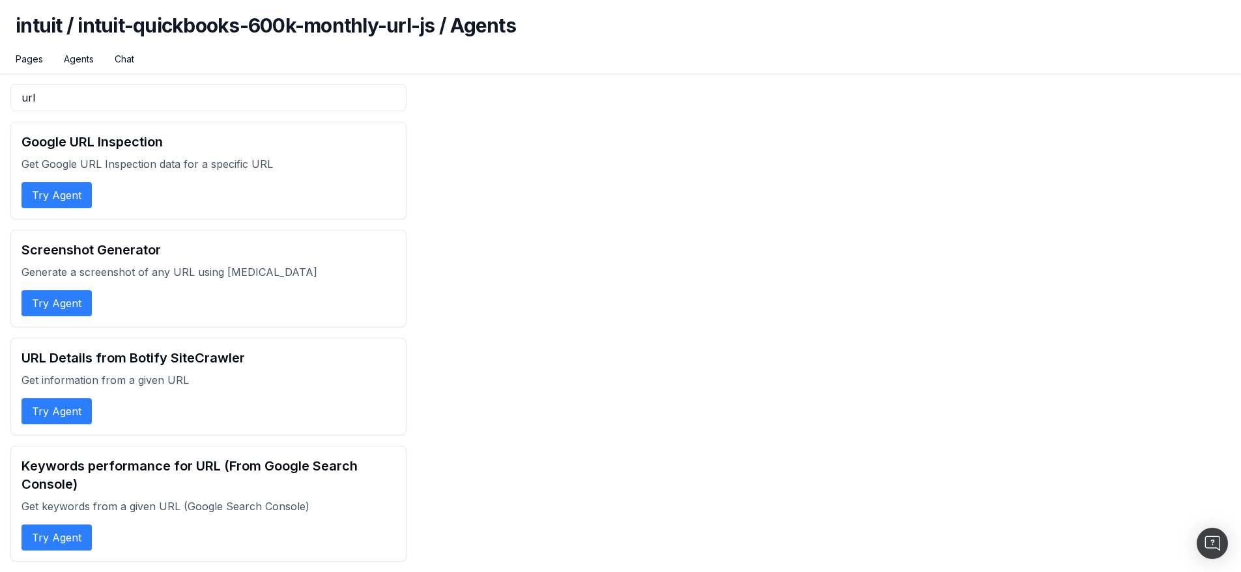
click at [81, 531] on button "Try Agent" at bounding box center [56, 538] width 70 height 26
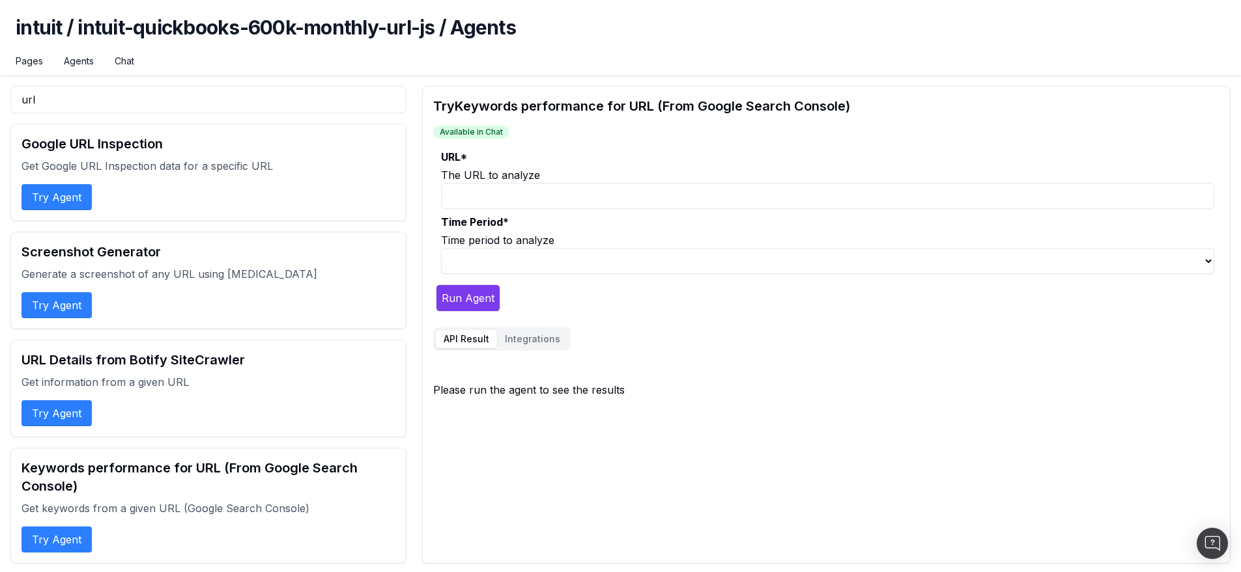
click at [500, 191] on input "URL *" at bounding box center [827, 196] width 773 height 26
click at [665, 204] on input "URL *" at bounding box center [827, 196] width 773 height 26
click at [558, 260] on select "last_7d last_30d last_90d" at bounding box center [827, 261] width 773 height 26
select select "0"
click at [441, 248] on select "last_7d last_30d last_90d" at bounding box center [827, 261] width 773 height 26
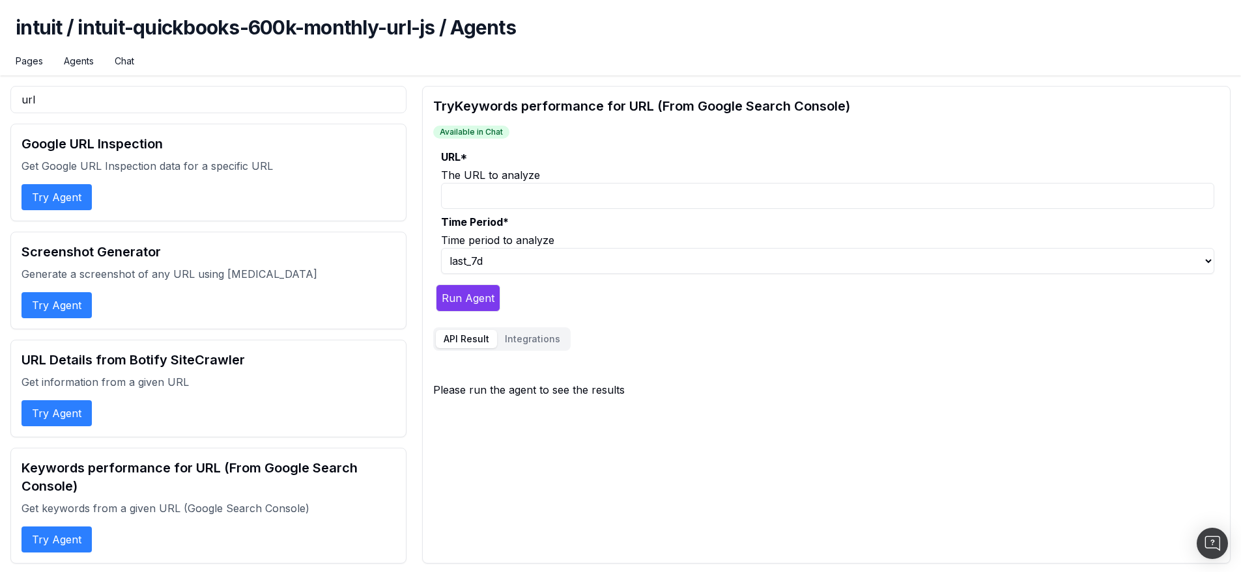
click at [585, 233] on div "Time period to analyze" at bounding box center [827, 240] width 773 height 16
click at [500, 203] on input "URL *" at bounding box center [827, 196] width 773 height 26
click at [570, 172] on div "The URL to analyze" at bounding box center [827, 175] width 773 height 16
click at [569, 189] on input "URL *" at bounding box center [827, 196] width 773 height 26
paste input "https://fr.ulule.com/"
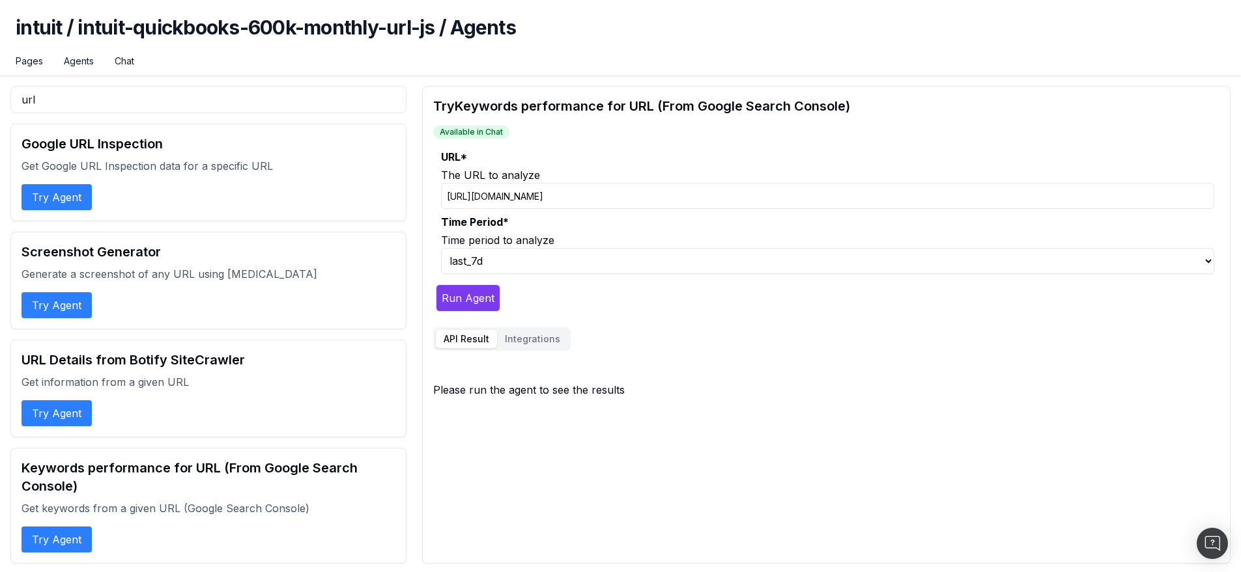
click at [470, 301] on button "Run Agent" at bounding box center [468, 298] width 64 height 27
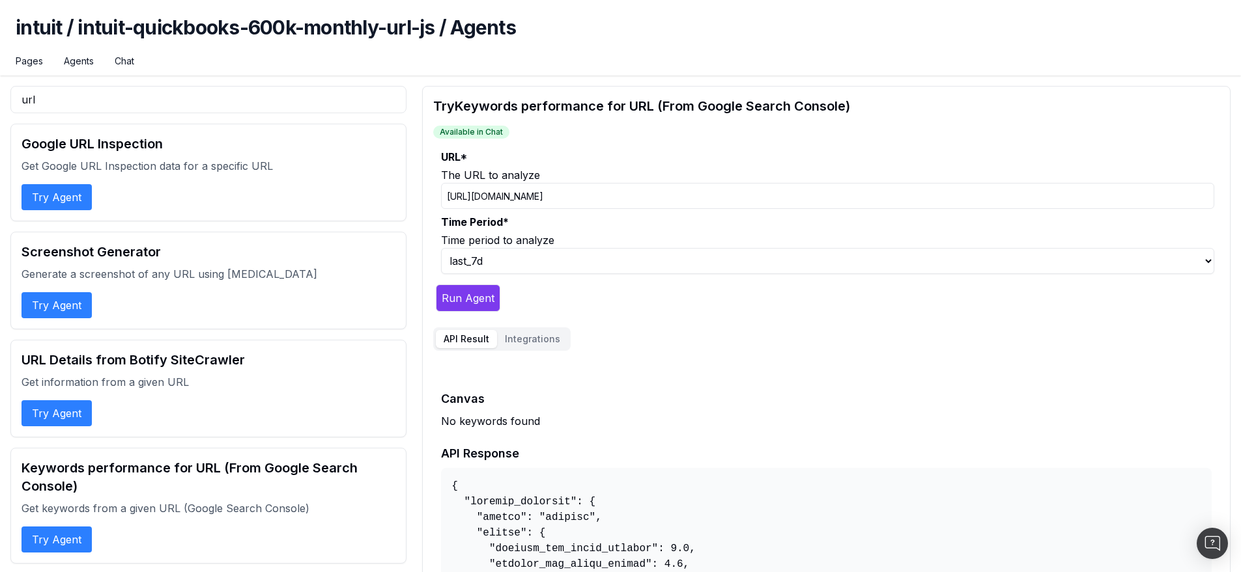
click at [483, 201] on input "https://fr.ulule.com/" at bounding box center [827, 196] width 773 height 26
paste input "quickbooks.intuit"
type input "https://quickbooks.intuit.com/"
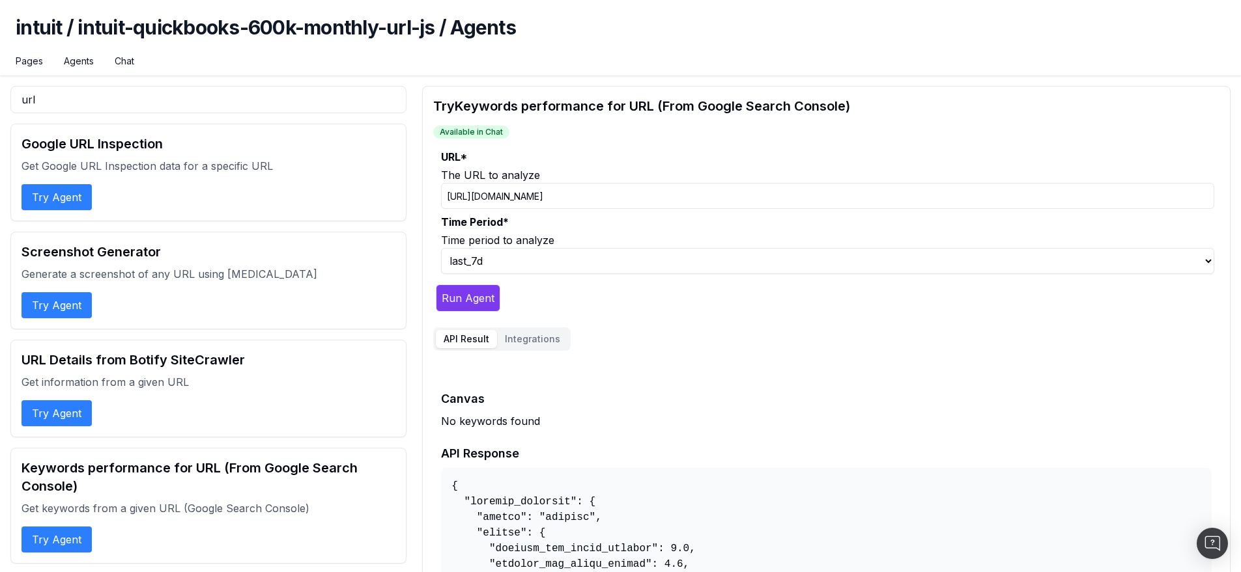
click at [475, 296] on button "Run Agent" at bounding box center [468, 298] width 64 height 27
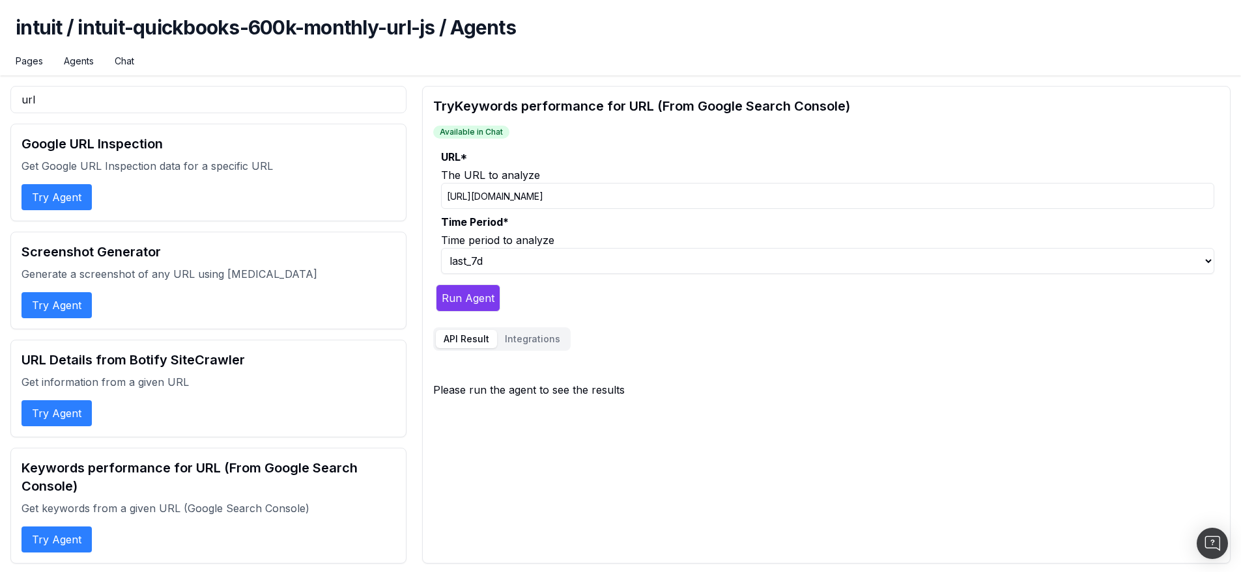
scroll to position [2, 0]
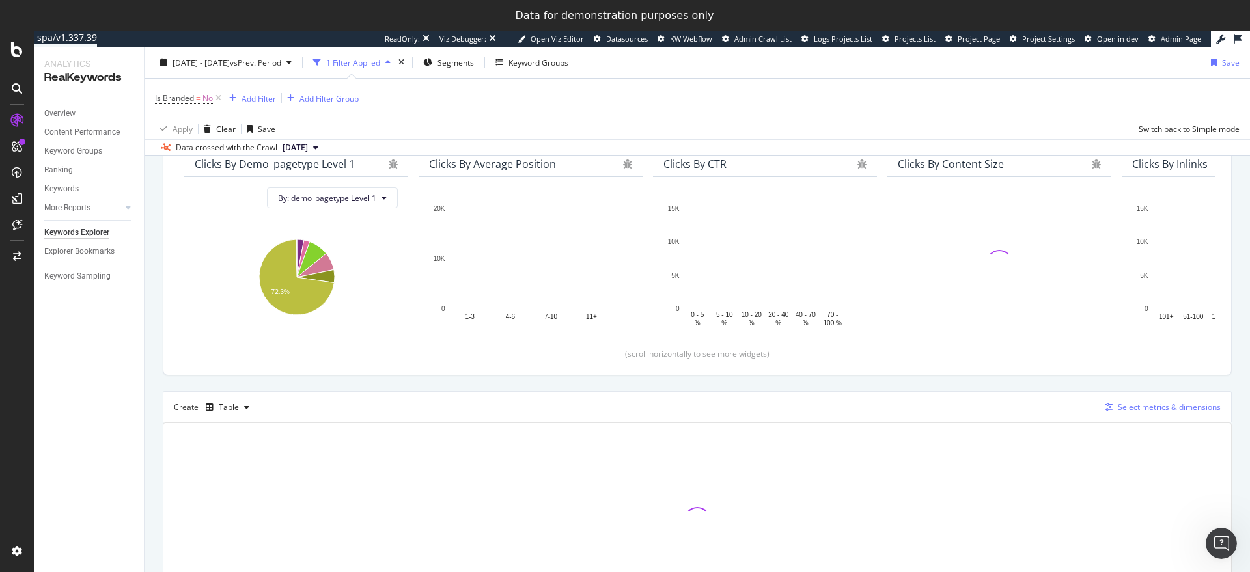
scroll to position [182, 0]
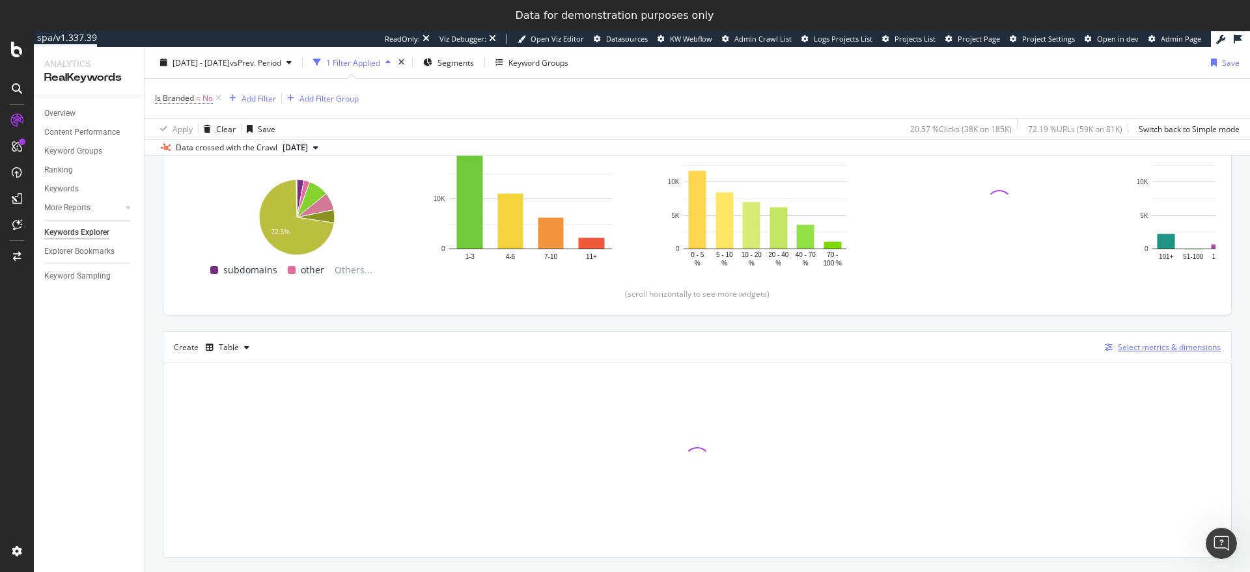
click at [1127, 343] on div "Select metrics & dimensions" at bounding box center [1169, 347] width 103 height 11
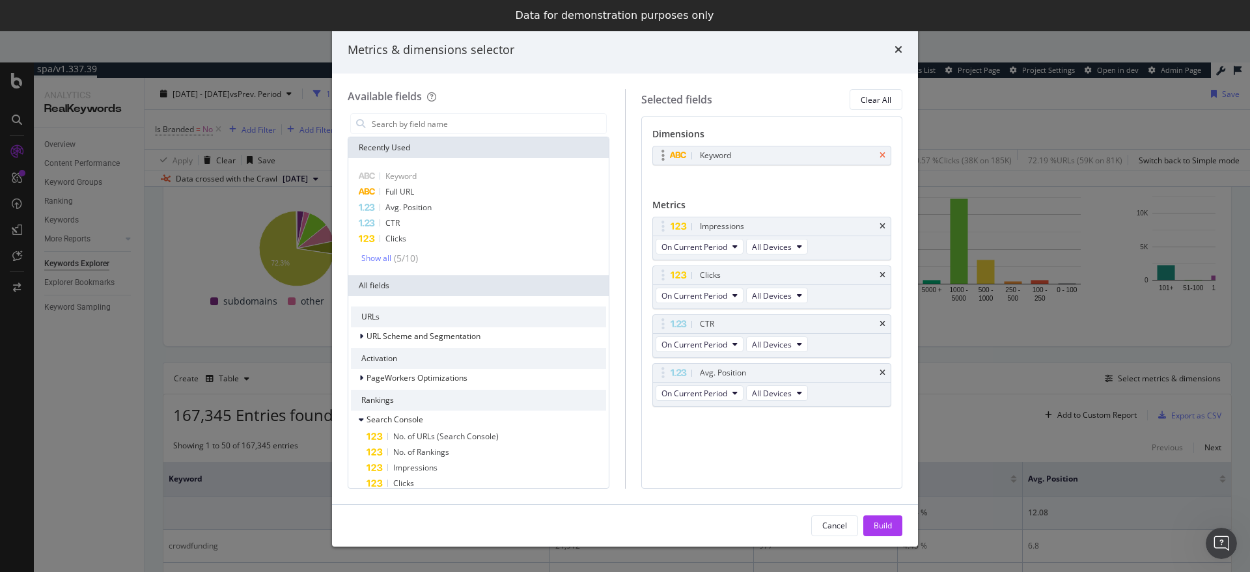
click at [881, 156] on icon "times" at bounding box center [883, 156] width 6 height 8
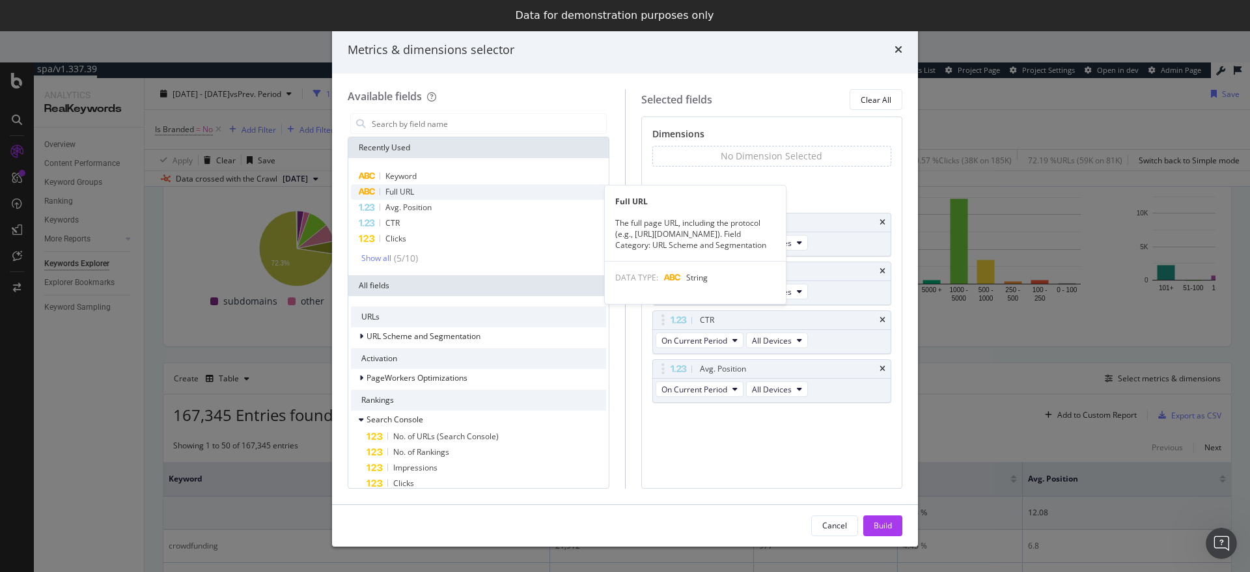
click at [430, 188] on div "Full URL" at bounding box center [478, 192] width 255 height 16
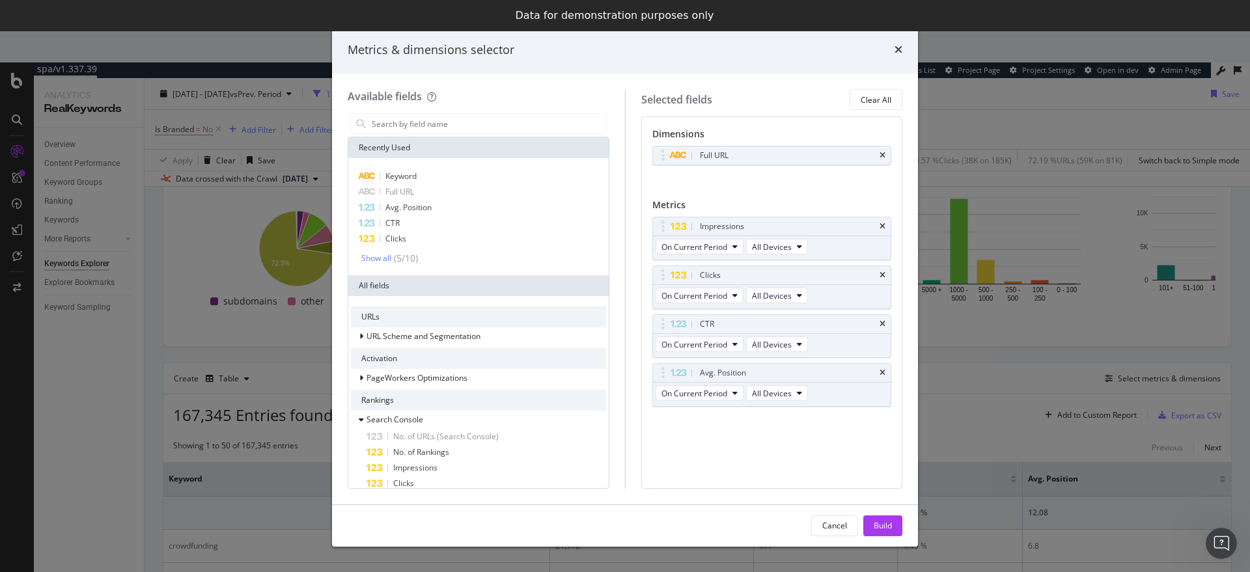
click at [874, 519] on div "Build" at bounding box center [883, 526] width 18 height 20
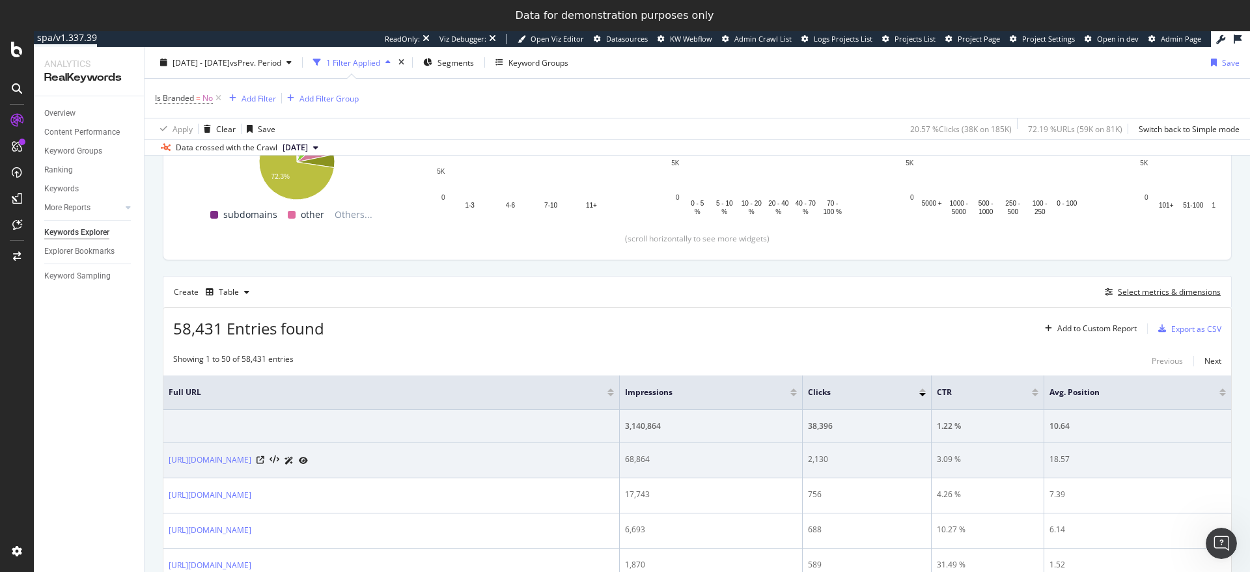
scroll to position [238, 0]
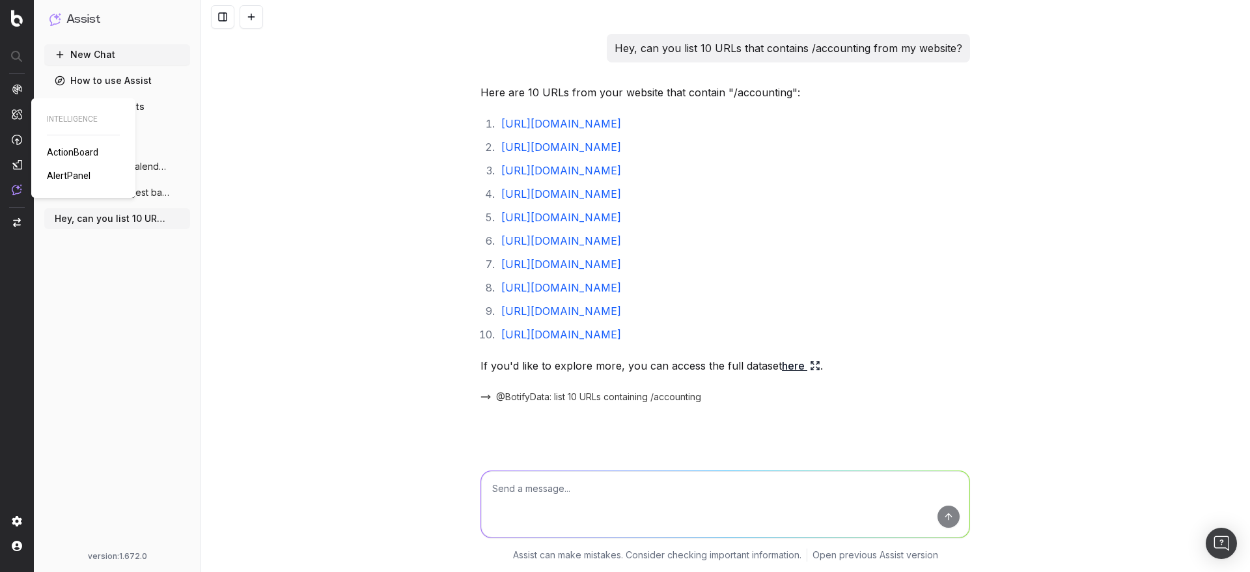
scroll to position [2350, 0]
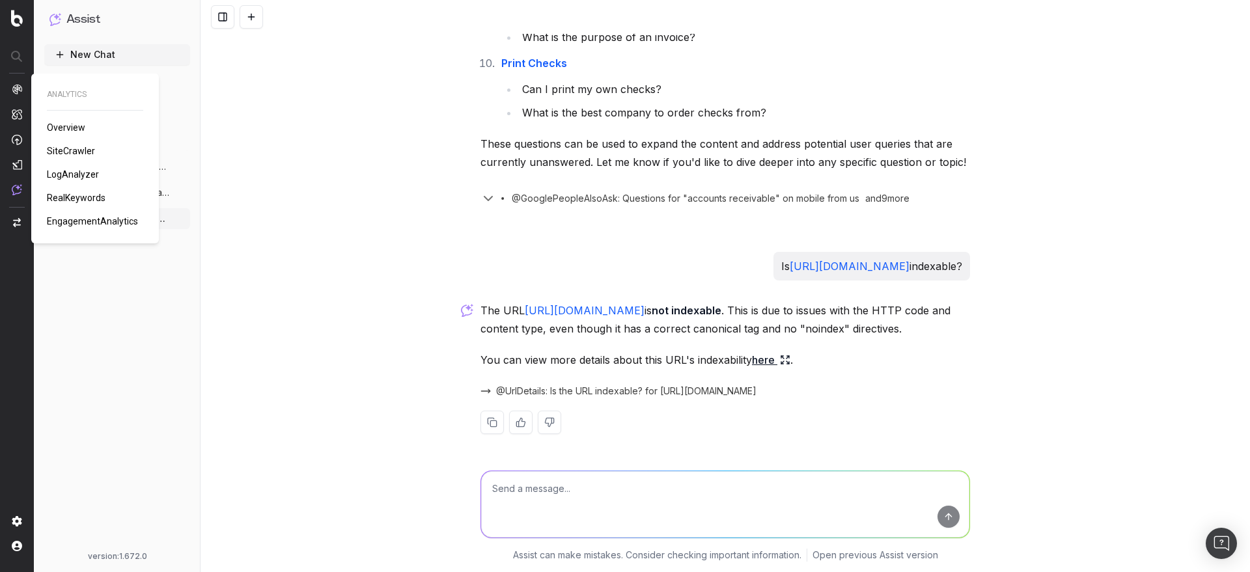
click at [64, 148] on span "SiteCrawler" at bounding box center [71, 151] width 48 height 10
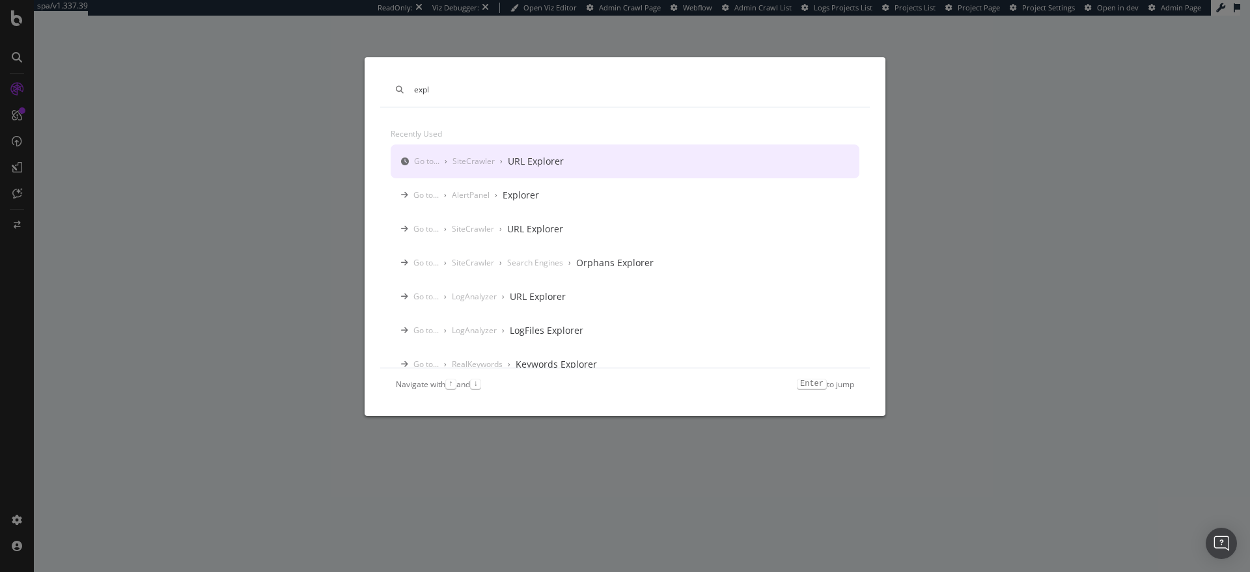
type input "expl"
